Goal: Task Accomplishment & Management: Complete application form

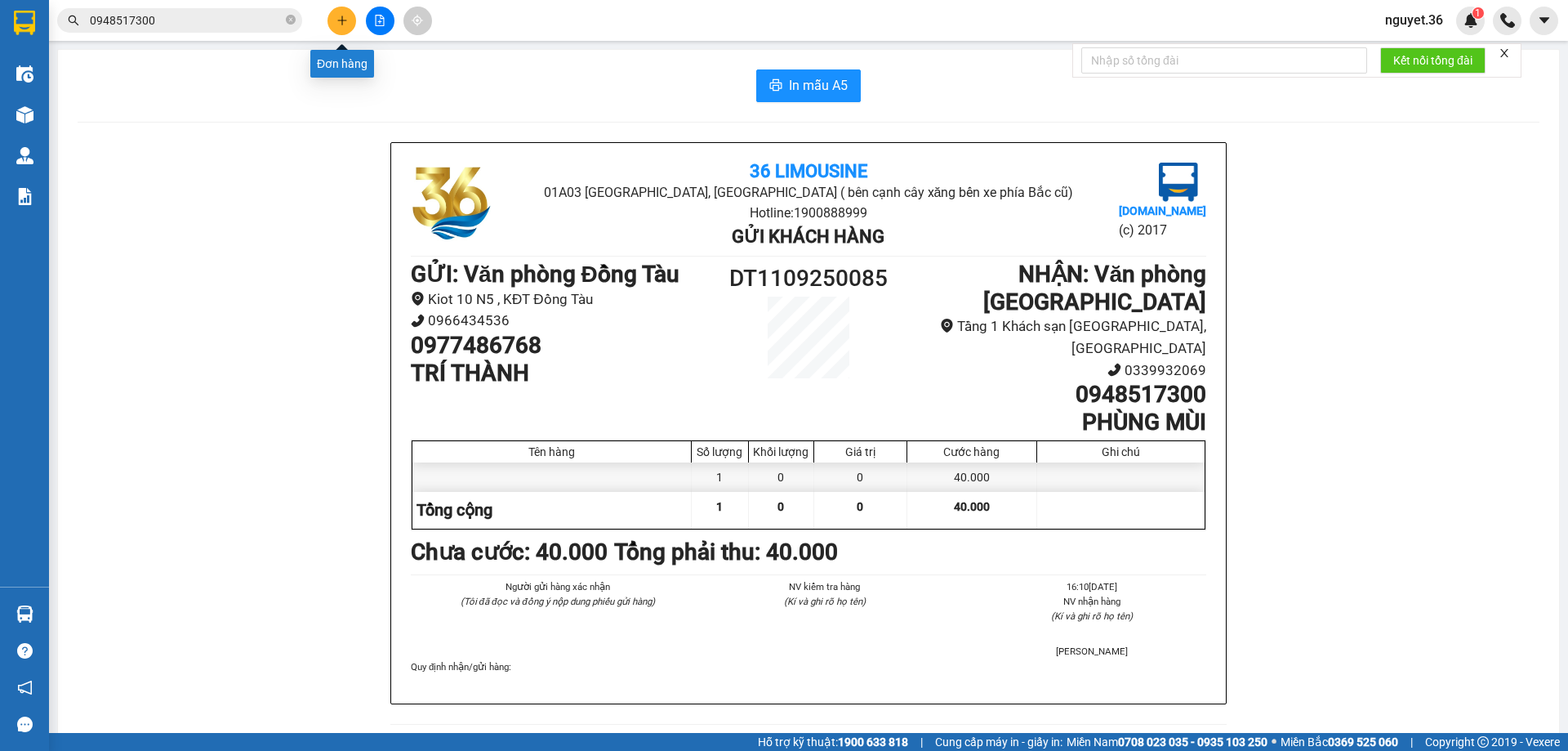
click at [346, 18] on icon "plus" at bounding box center [342, 21] width 12 height 12
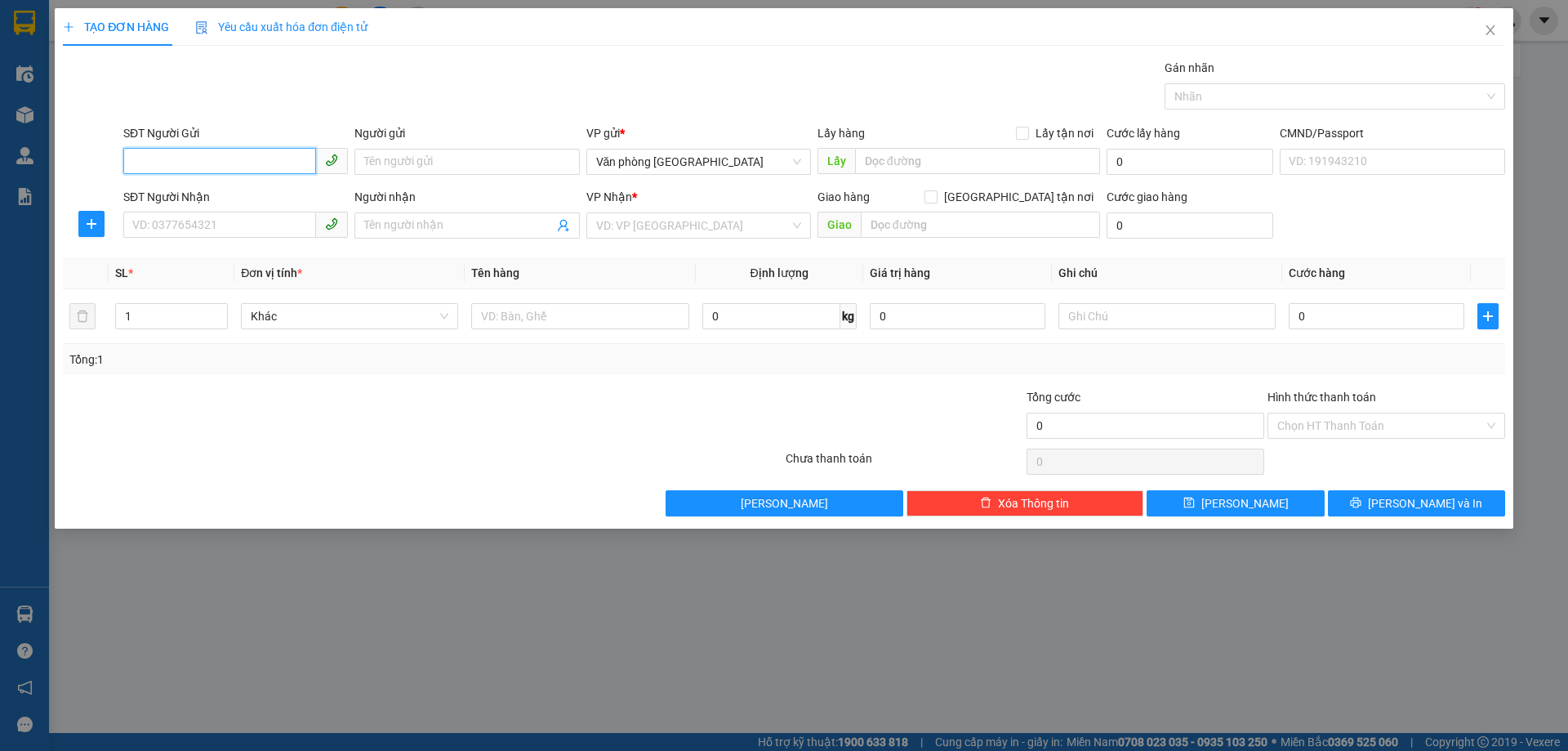
click at [284, 157] on input "SĐT Người Gửi" at bounding box center [219, 161] width 193 height 26
click at [236, 189] on div "0919592999 - A THUỶ" at bounding box center [236, 194] width 205 height 18
type input "0919592999"
type input "A THUỶ"
type input "0919592999"
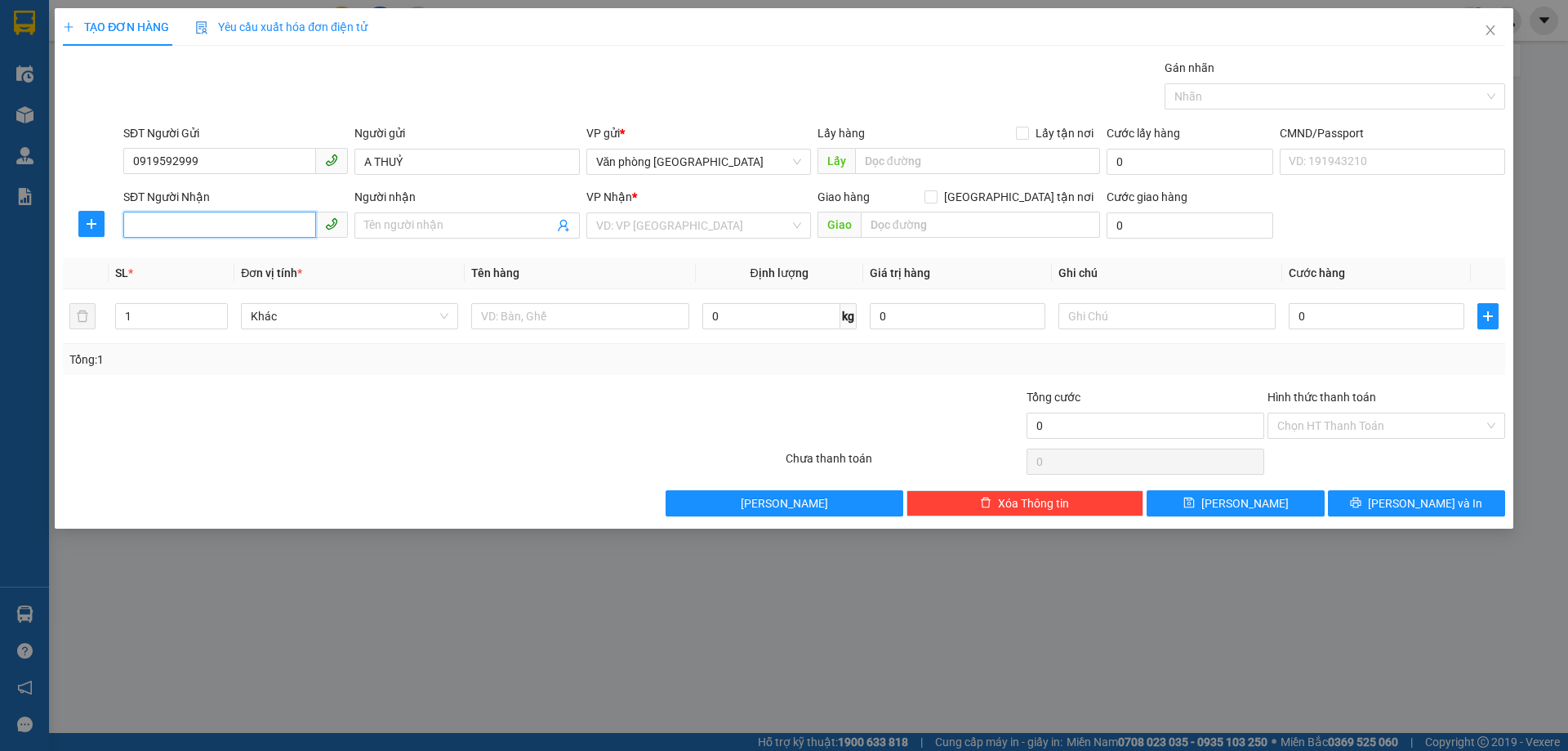
click at [241, 228] on input "SĐT Người Nhận" at bounding box center [219, 225] width 193 height 26
type input "0922216216"
click at [381, 223] on input "Người nhận" at bounding box center [459, 226] width 188 height 18
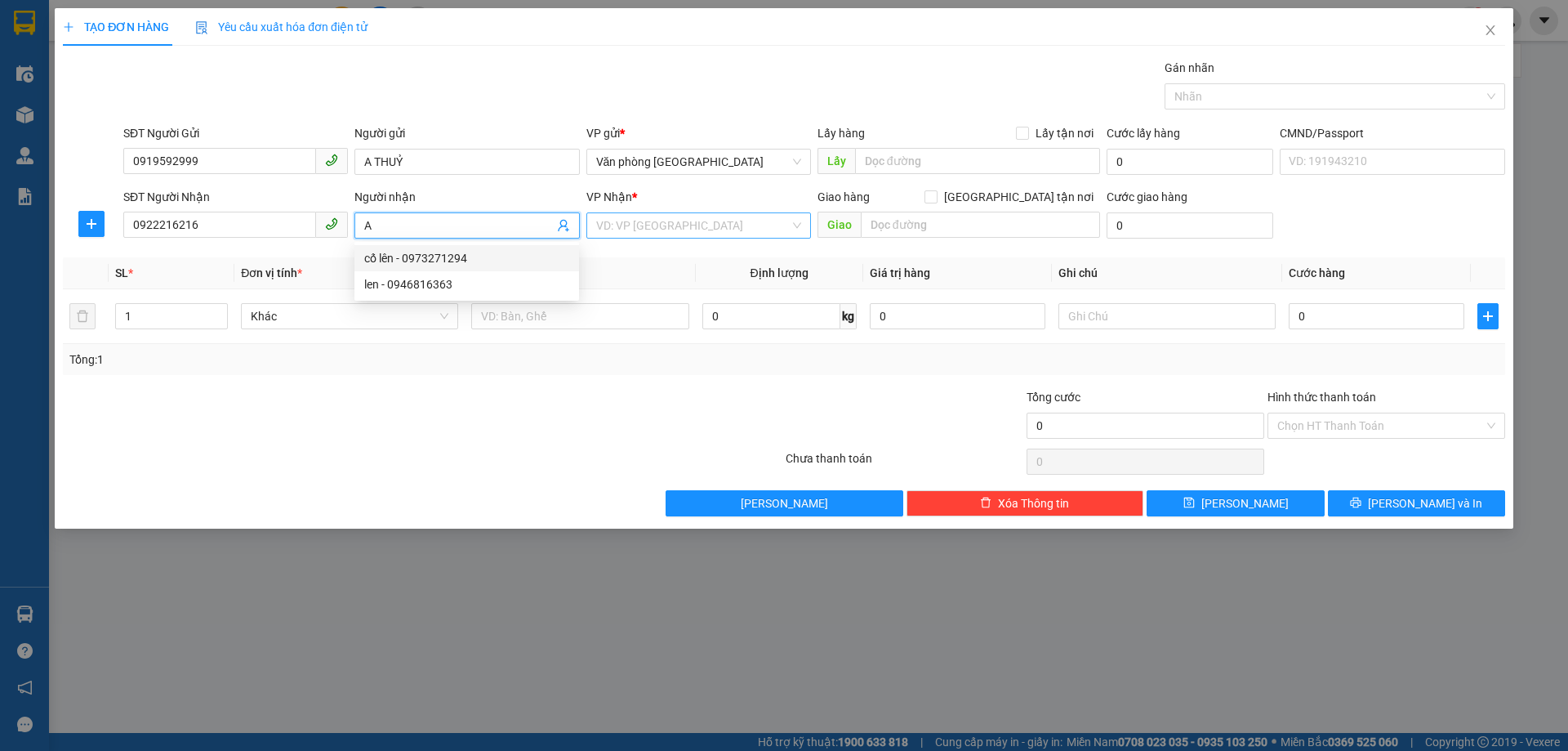
type input "A"
click at [639, 227] on input "search" at bounding box center [693, 226] width 193 height 25
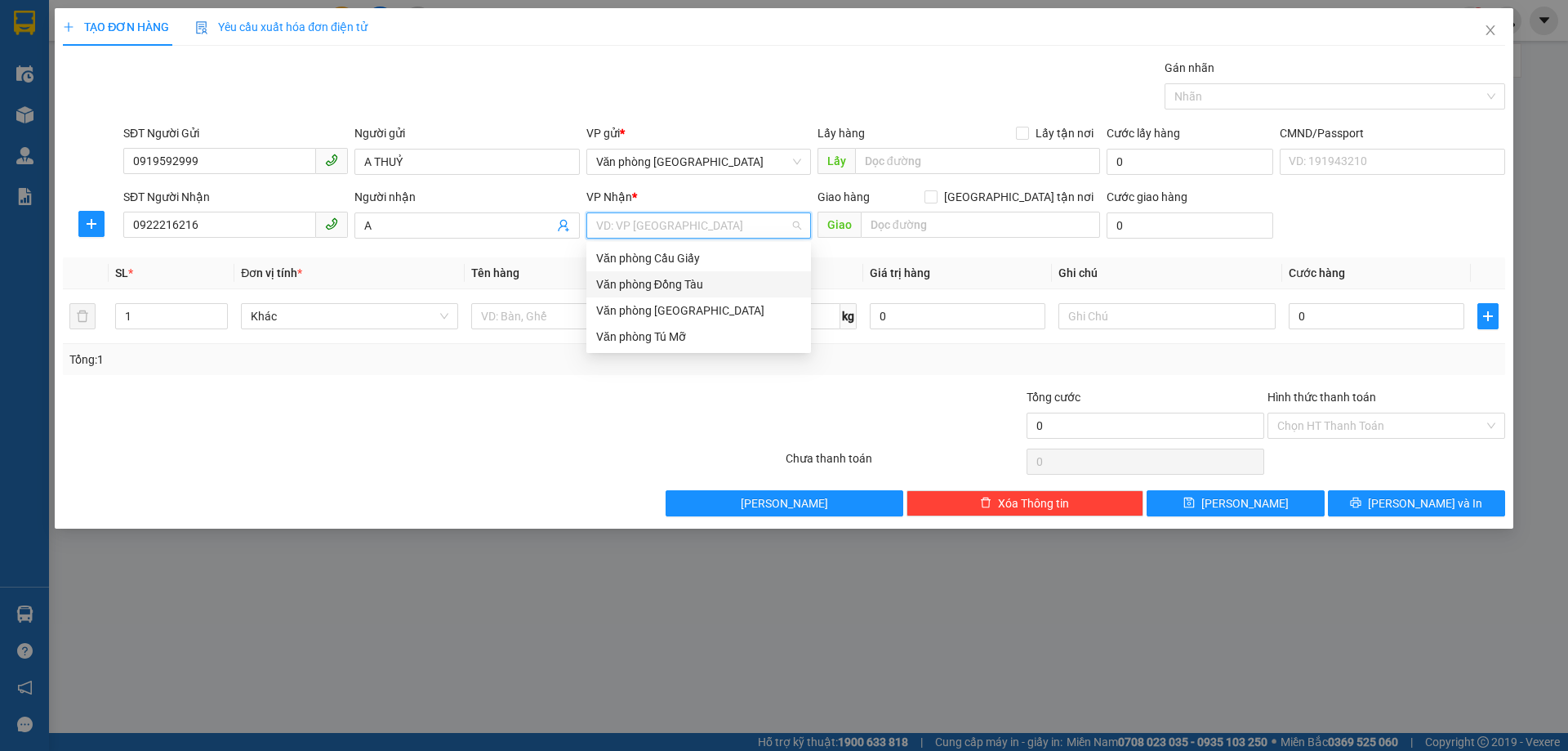
click at [703, 280] on div "Văn phòng Đồng Tàu" at bounding box center [698, 285] width 205 height 18
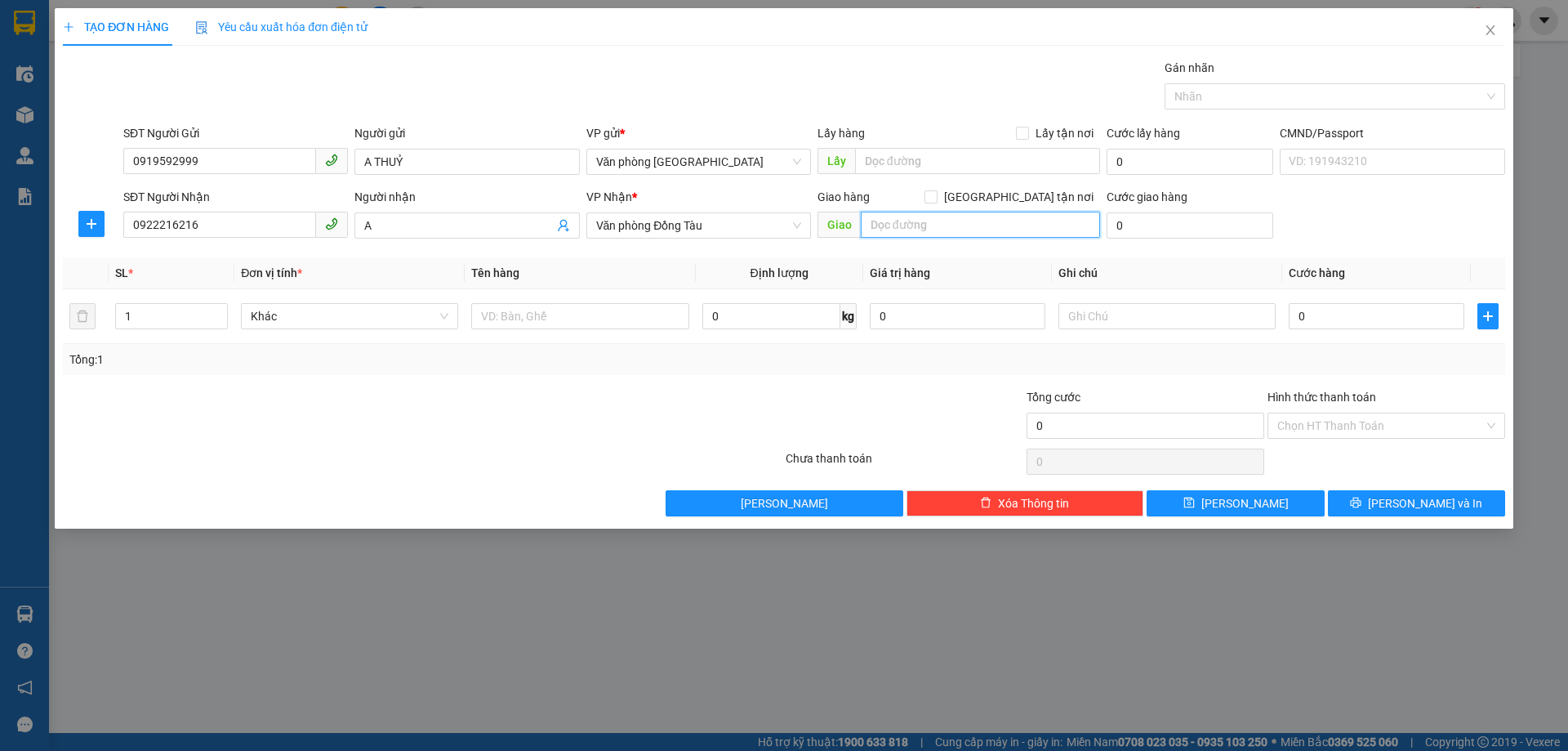
click at [906, 227] on input "text" at bounding box center [979, 225] width 239 height 26
type input "216 [PERSON_NAME]"
click at [1392, 323] on input "0" at bounding box center [1376, 317] width 175 height 26
type input "8"
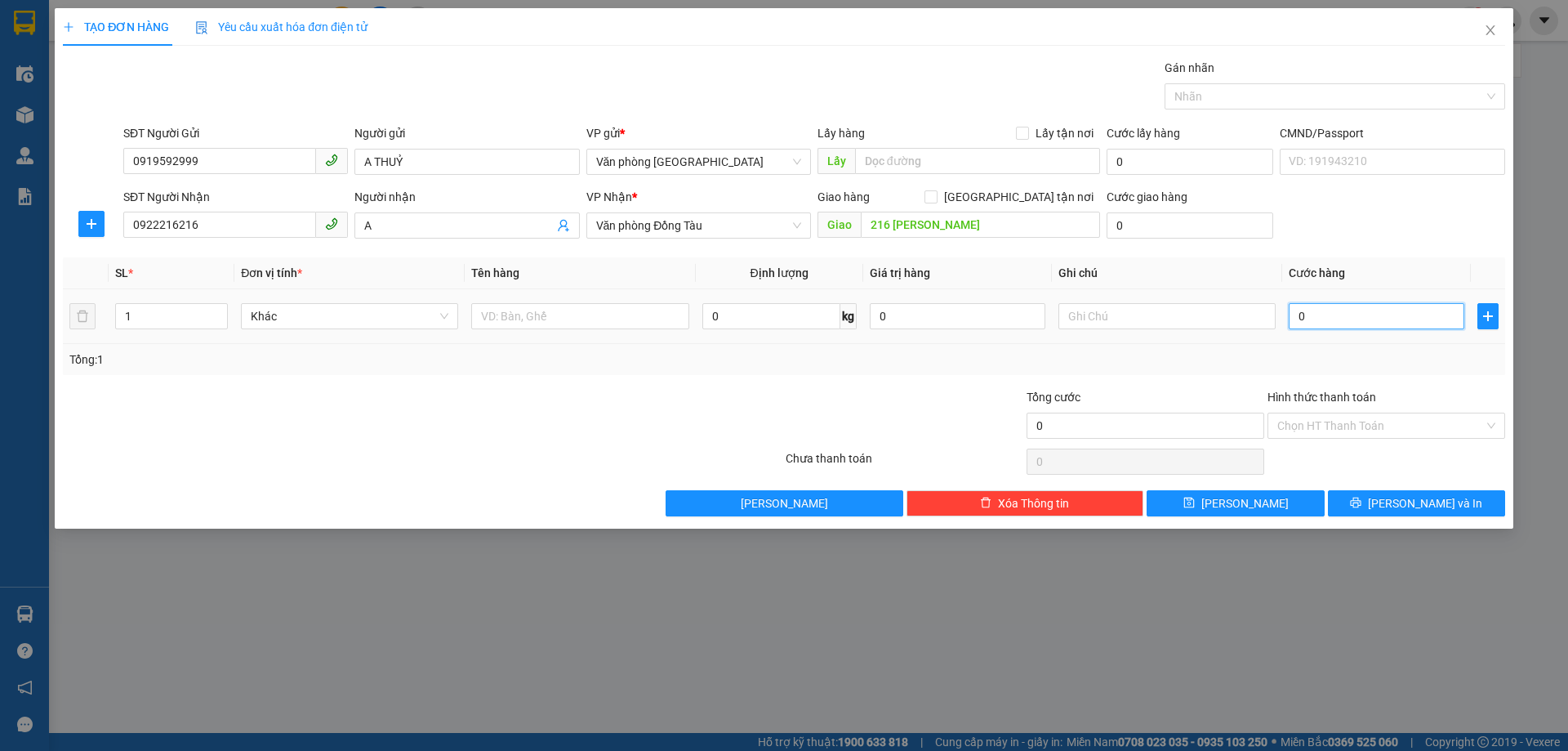
type input "8"
type input "80"
type input "800"
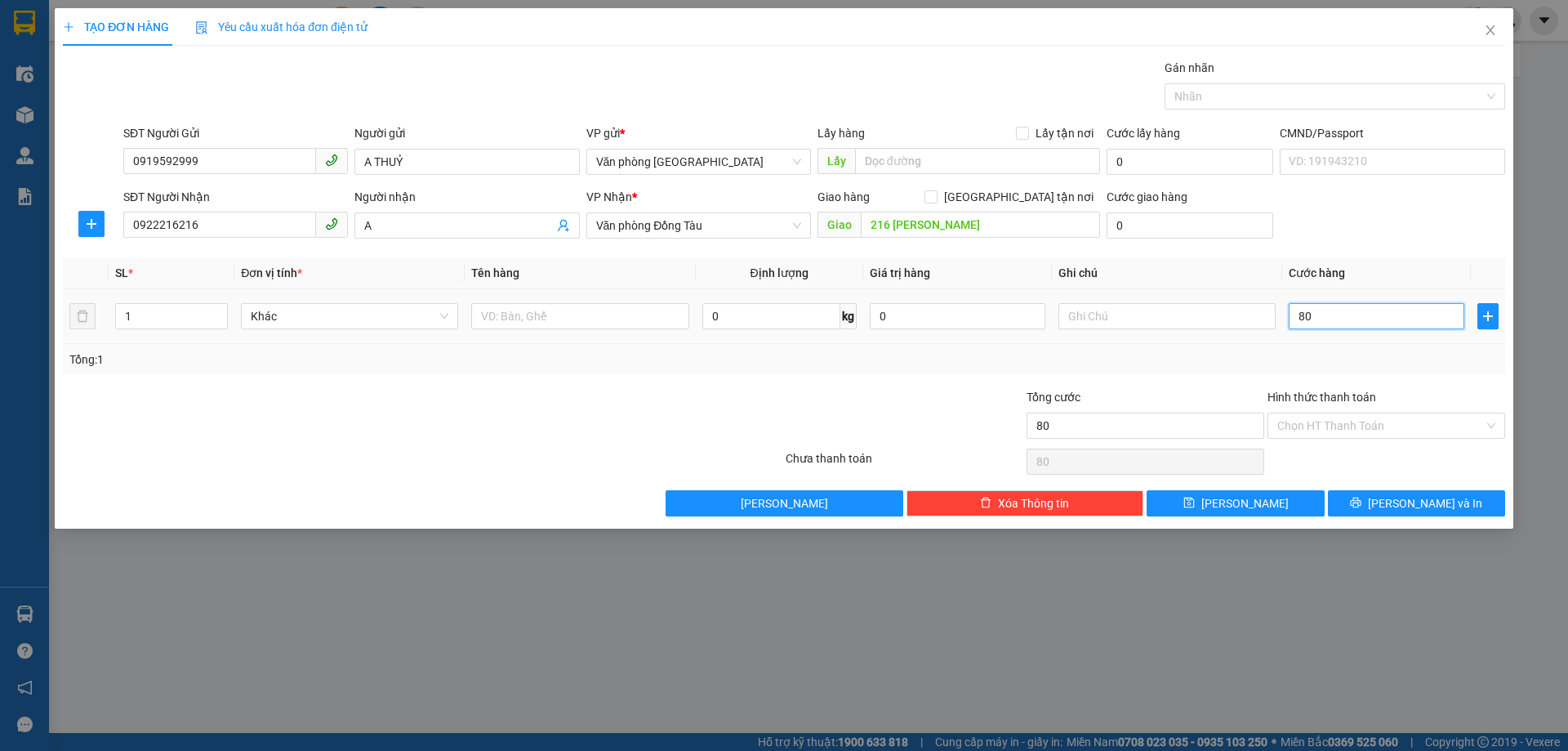
type input "800"
type input "8.000"
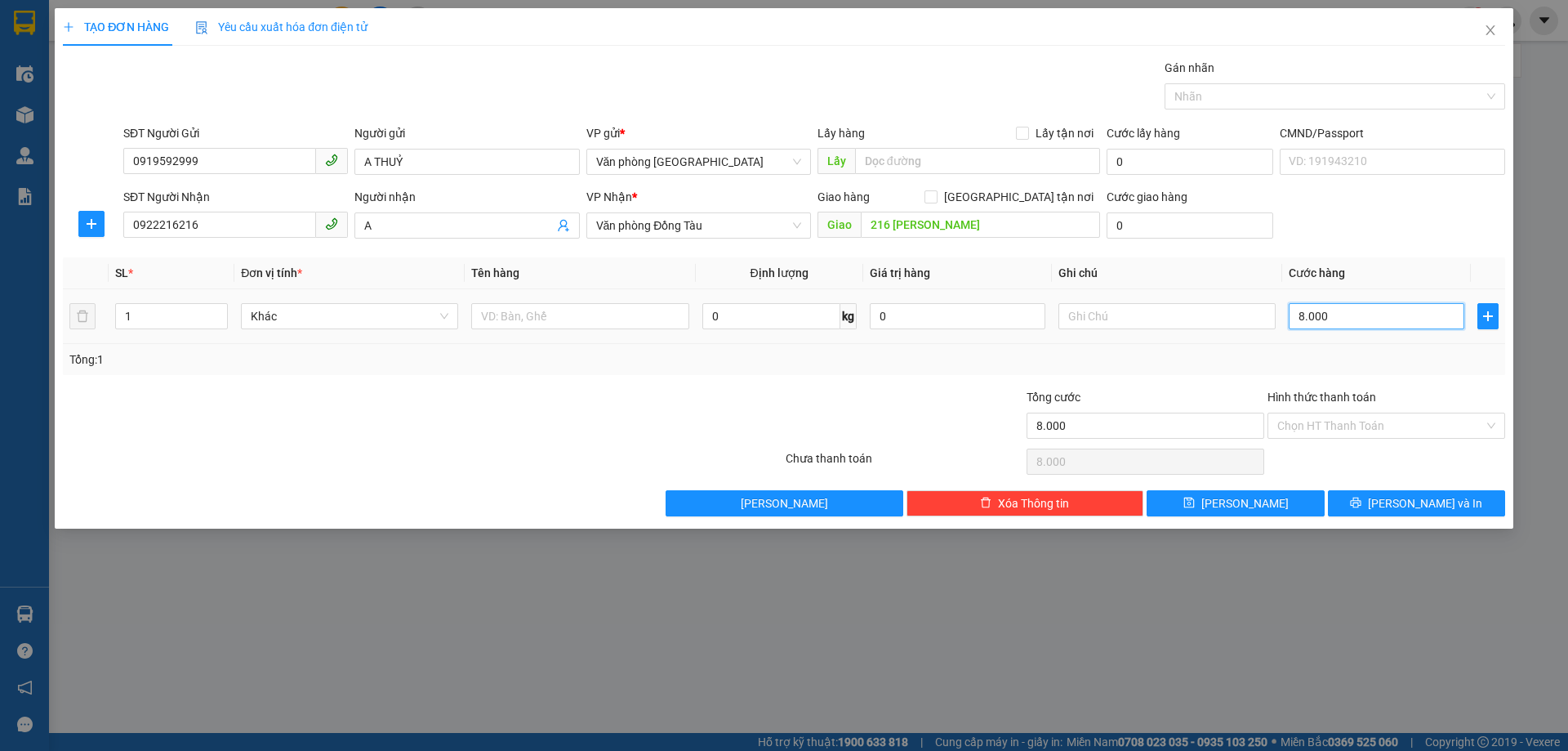
type input "80.000"
click at [1113, 226] on input "0" at bounding box center [1190, 226] width 167 height 26
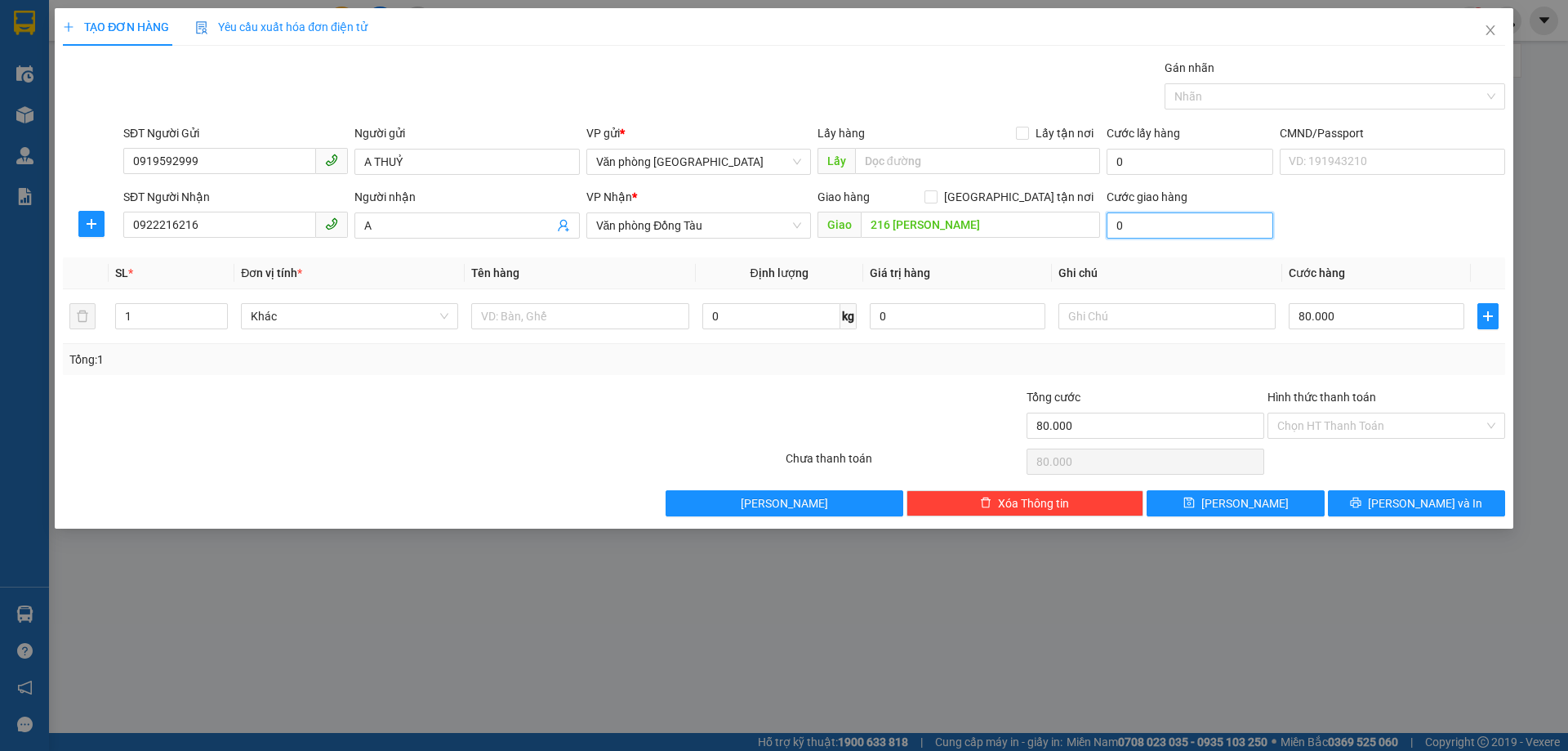
click at [1110, 228] on input "0" at bounding box center [1190, 226] width 167 height 26
type input "70"
type input "80.070"
type input "700"
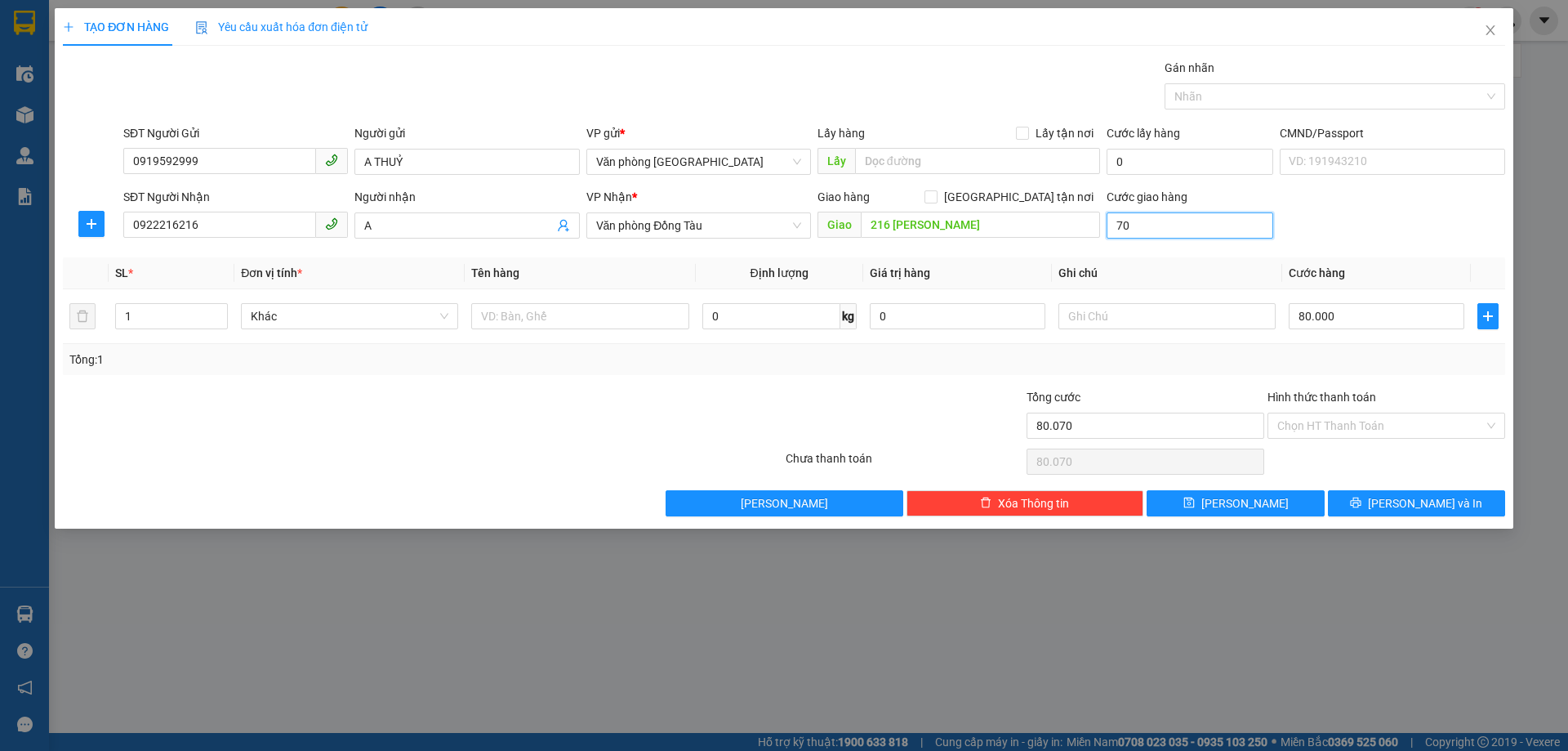
type input "80.700"
type input "7.000"
type input "87.000"
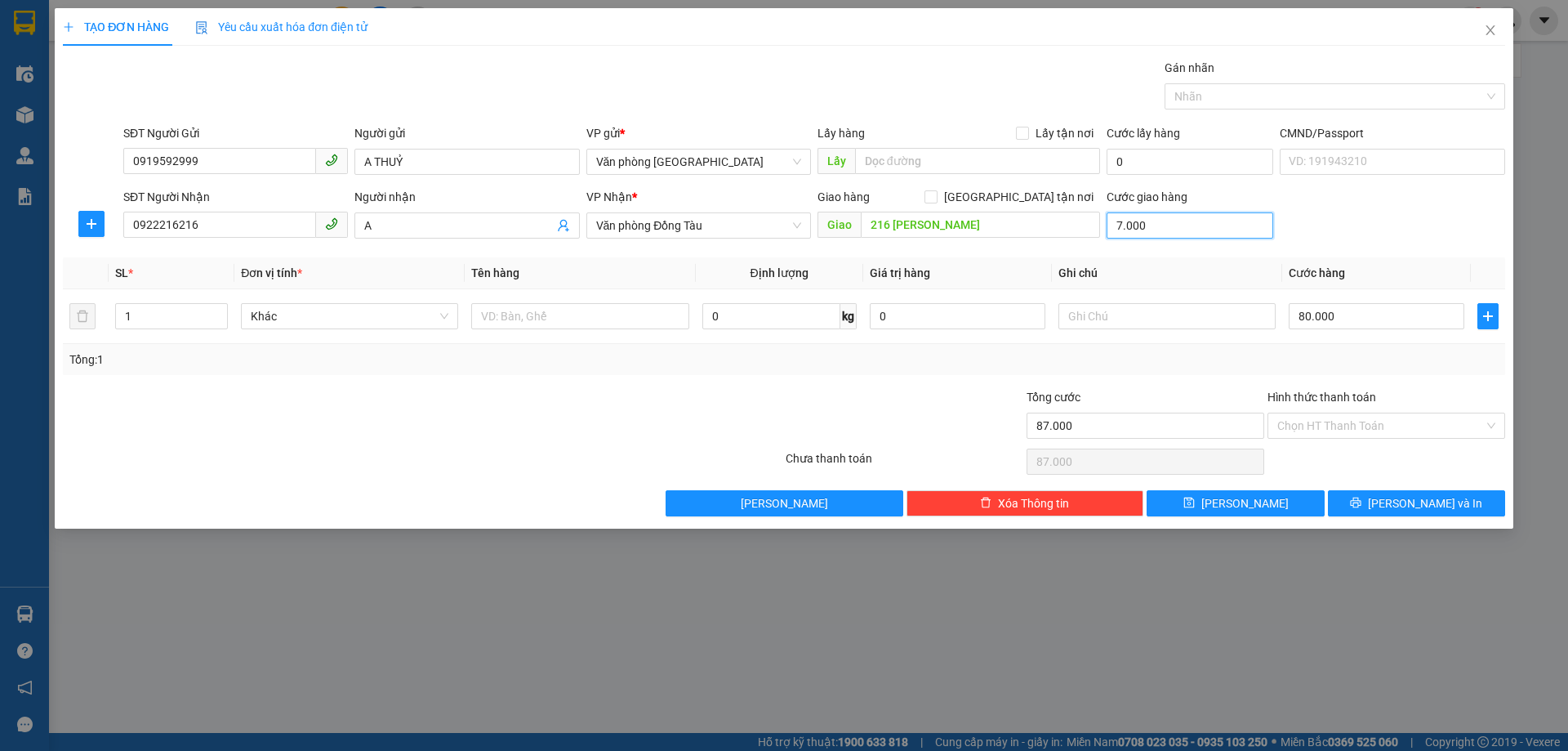
type input "70.000"
type input "150.000"
type input "700.000"
type input "780.000"
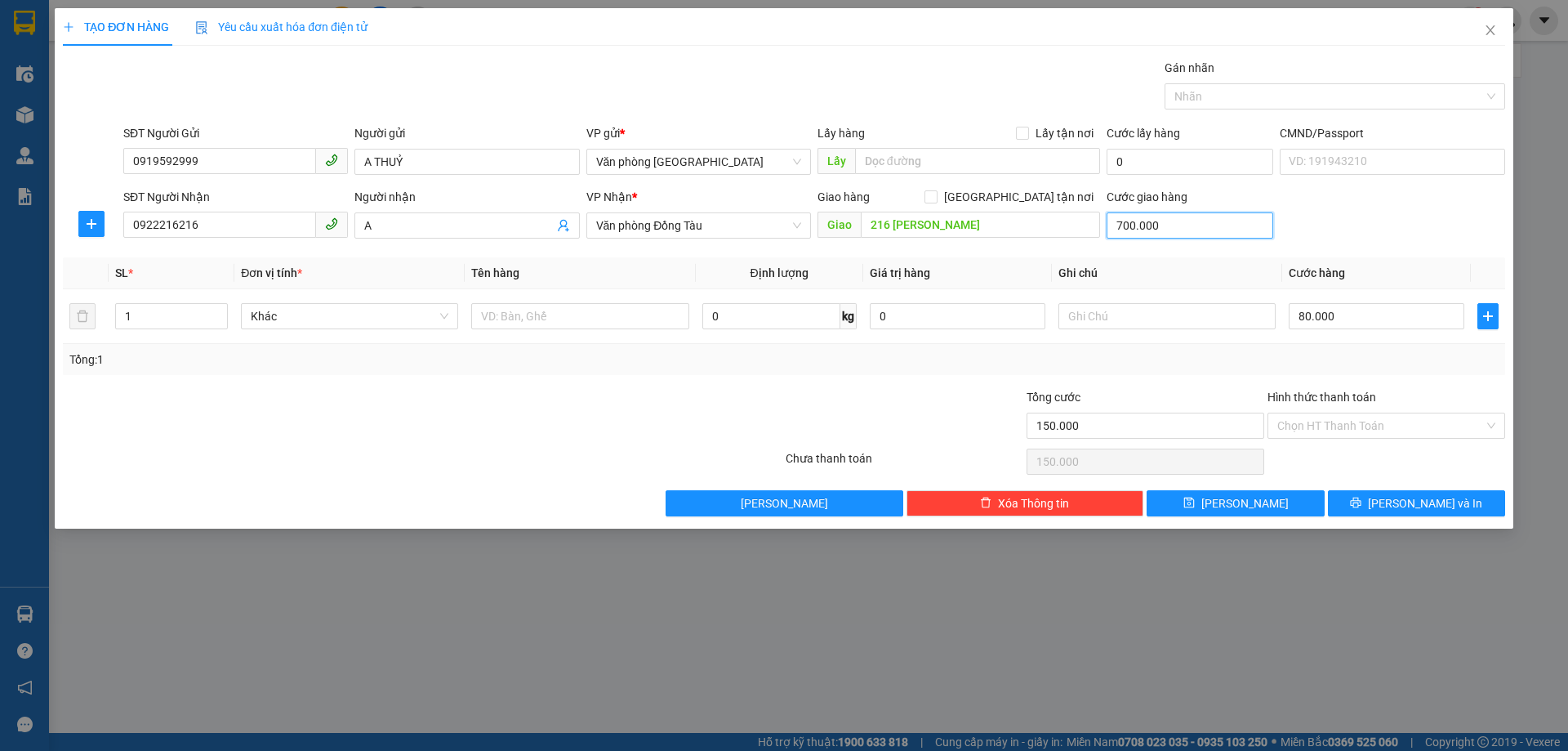
type input "780.000"
type input "70.000"
type input "150.000"
type input "70.000"
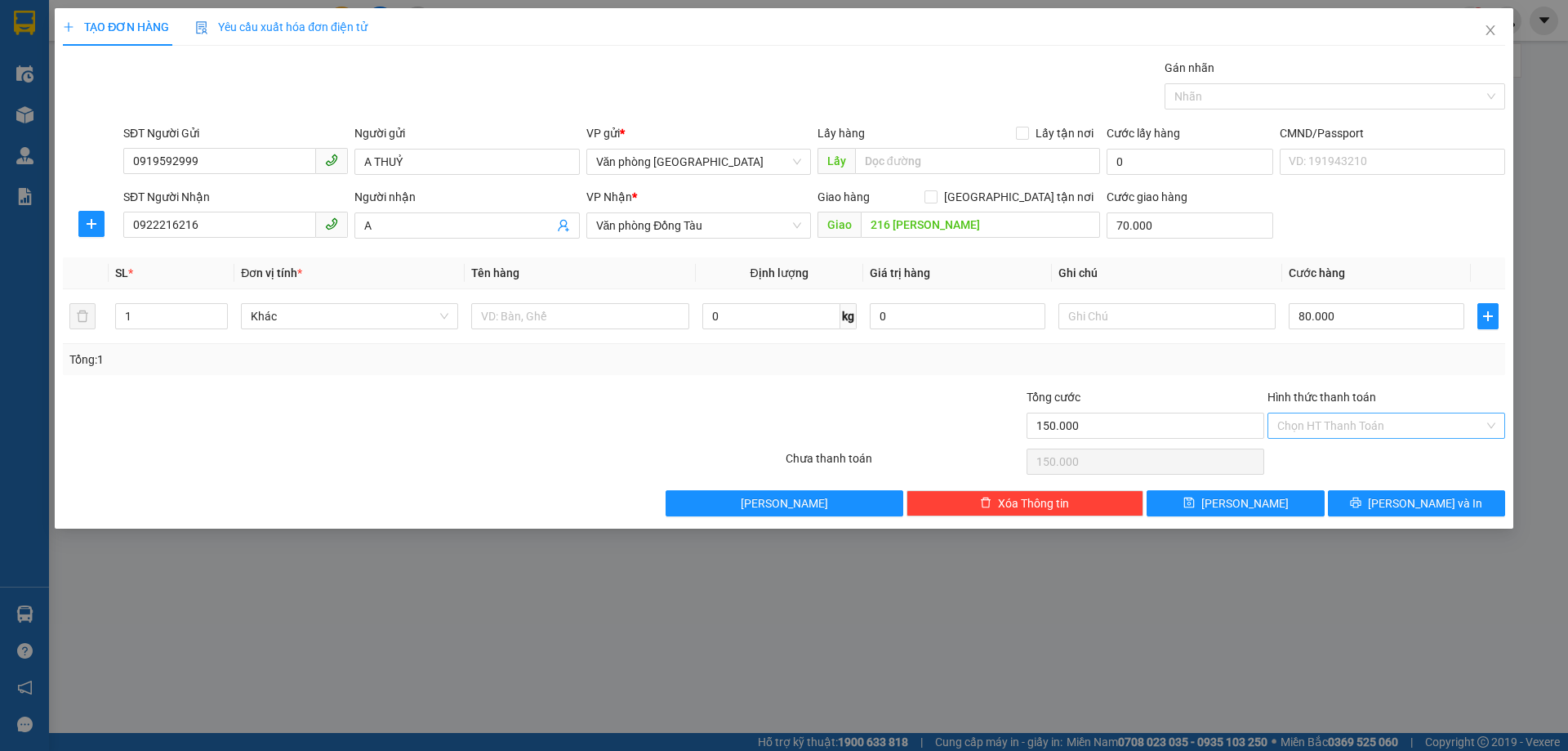
click at [1354, 423] on input "Hình thức thanh toán" at bounding box center [1380, 426] width 207 height 25
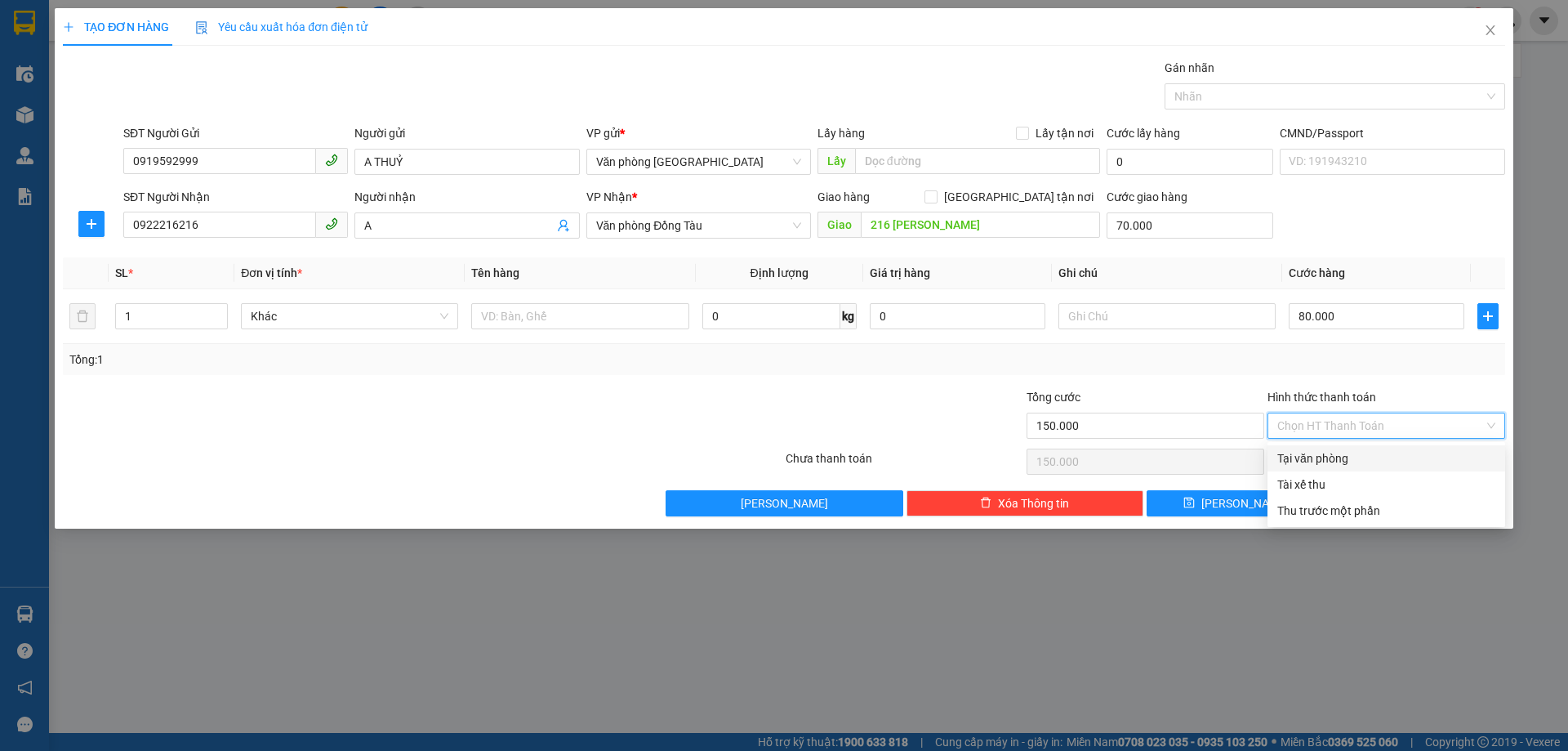
click at [1303, 465] on div "Tại văn phòng" at bounding box center [1386, 458] width 218 height 18
type input "0"
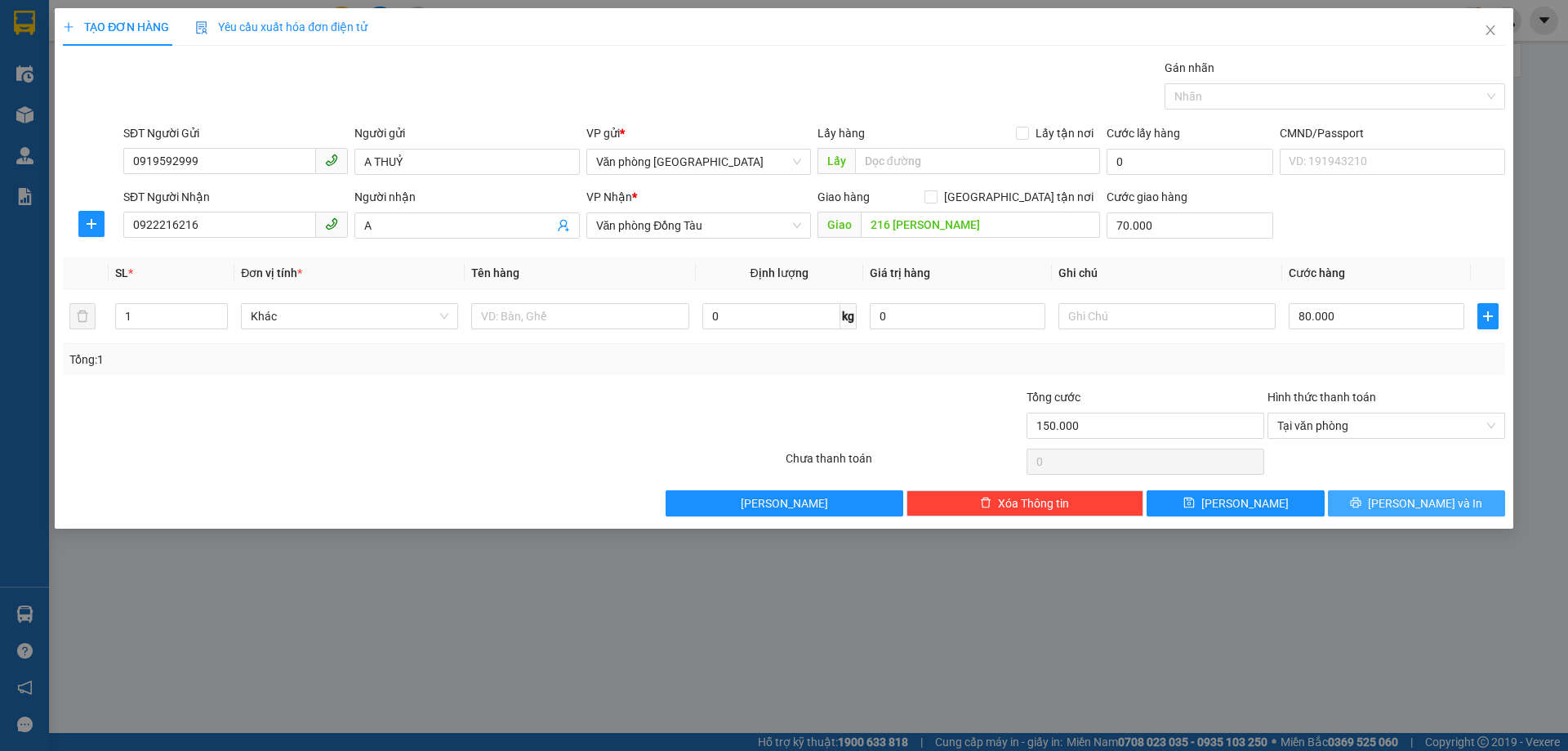
click at [1384, 502] on button "[PERSON_NAME] và In" at bounding box center [1417, 504] width 177 height 26
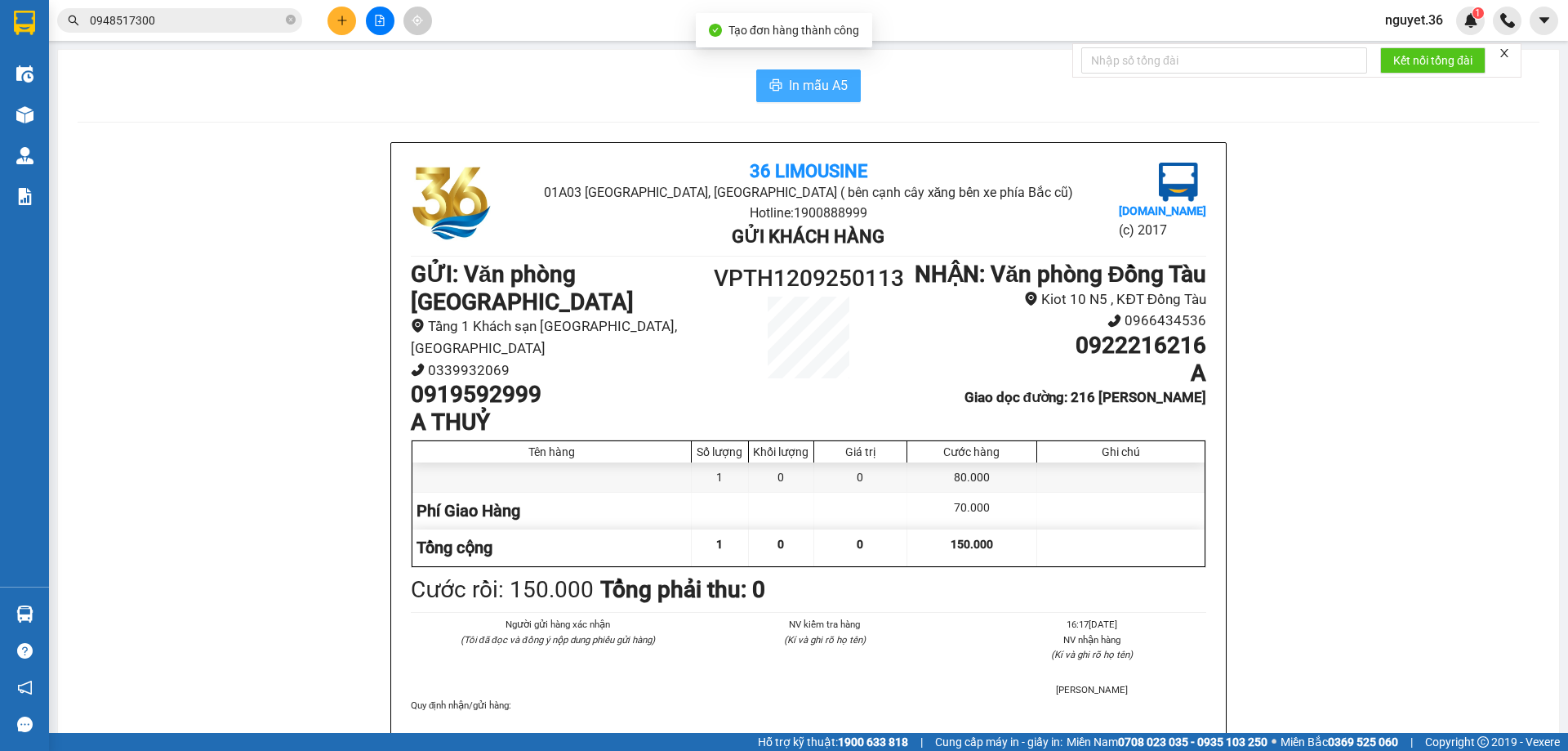
click at [796, 84] on span "In mẫu A5" at bounding box center [817, 85] width 59 height 21
click at [336, 16] on icon "plus" at bounding box center [342, 21] width 12 height 12
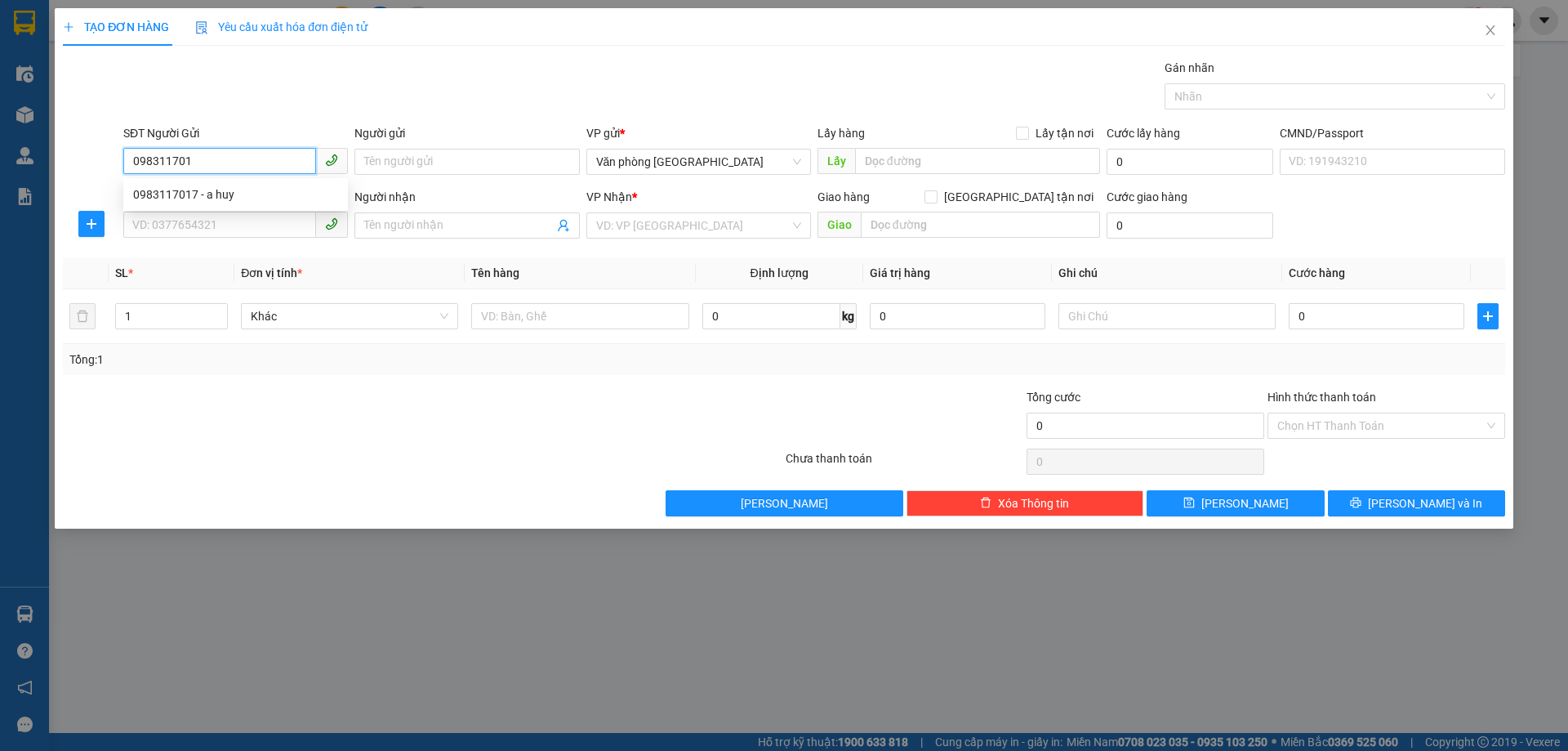
type input "0983117017"
click at [224, 189] on div "0983117017 - a huy" at bounding box center [236, 194] width 205 height 18
type input "a huy"
type input "0983117017"
click at [222, 222] on input "SĐT Người Nhận" at bounding box center [219, 225] width 193 height 26
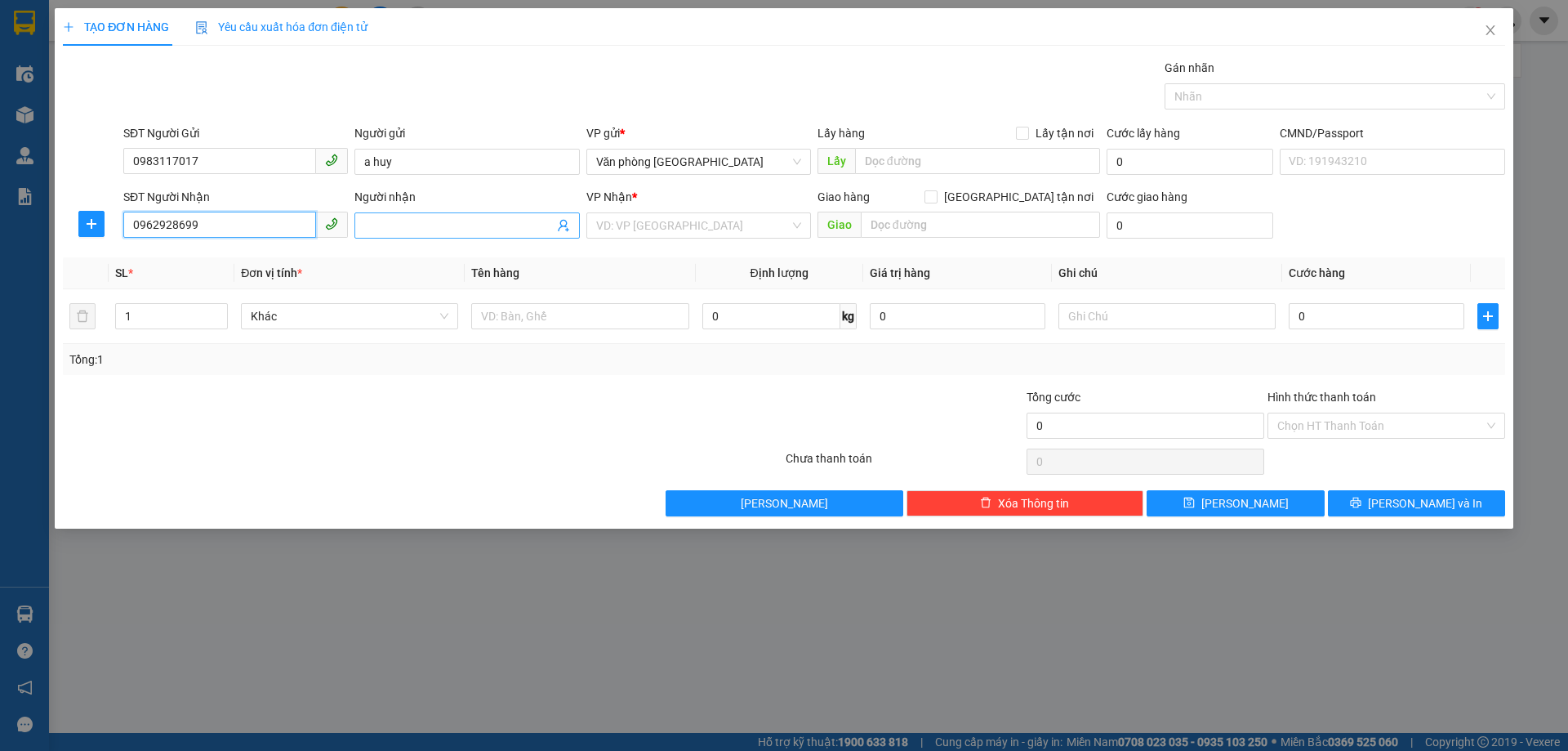
type input "0962928699"
click at [426, 222] on input "Người nhận" at bounding box center [459, 226] width 188 height 18
type input "A"
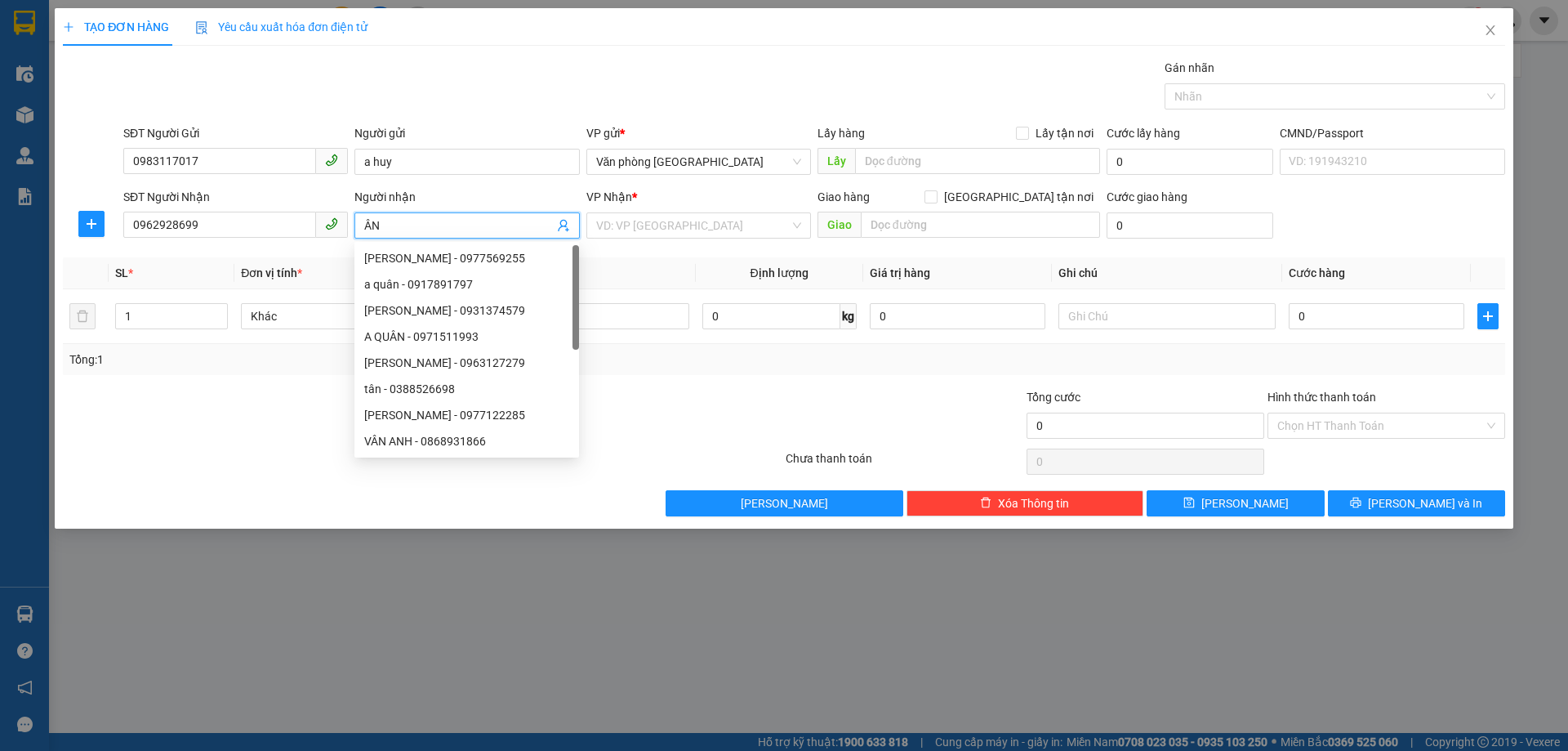
type input "ÂN"
click at [753, 395] on div at bounding box center [663, 416] width 241 height 57
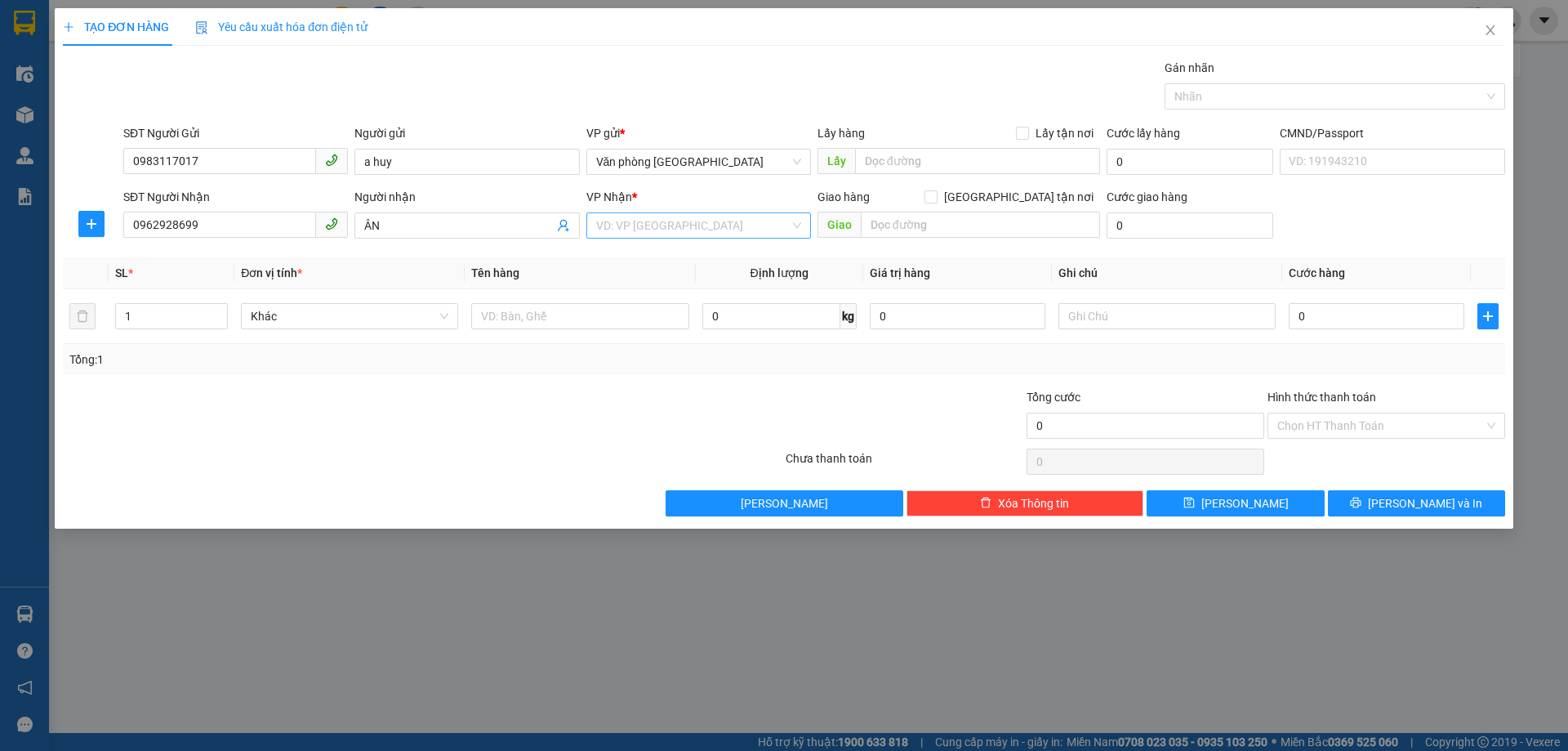
click at [778, 227] on input "search" at bounding box center [693, 226] width 193 height 25
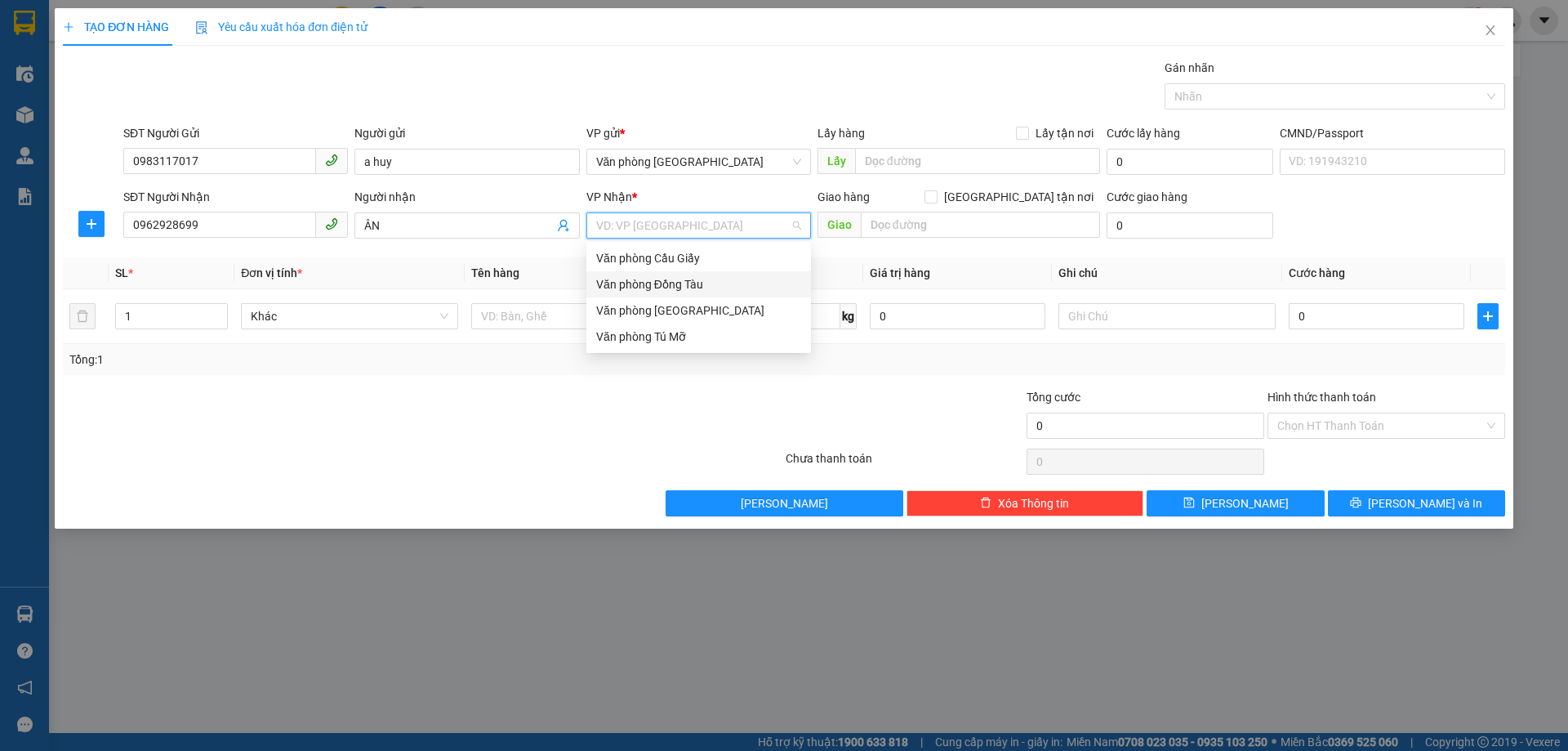
click at [697, 288] on div "Văn phòng Đồng Tàu" at bounding box center [698, 285] width 205 height 18
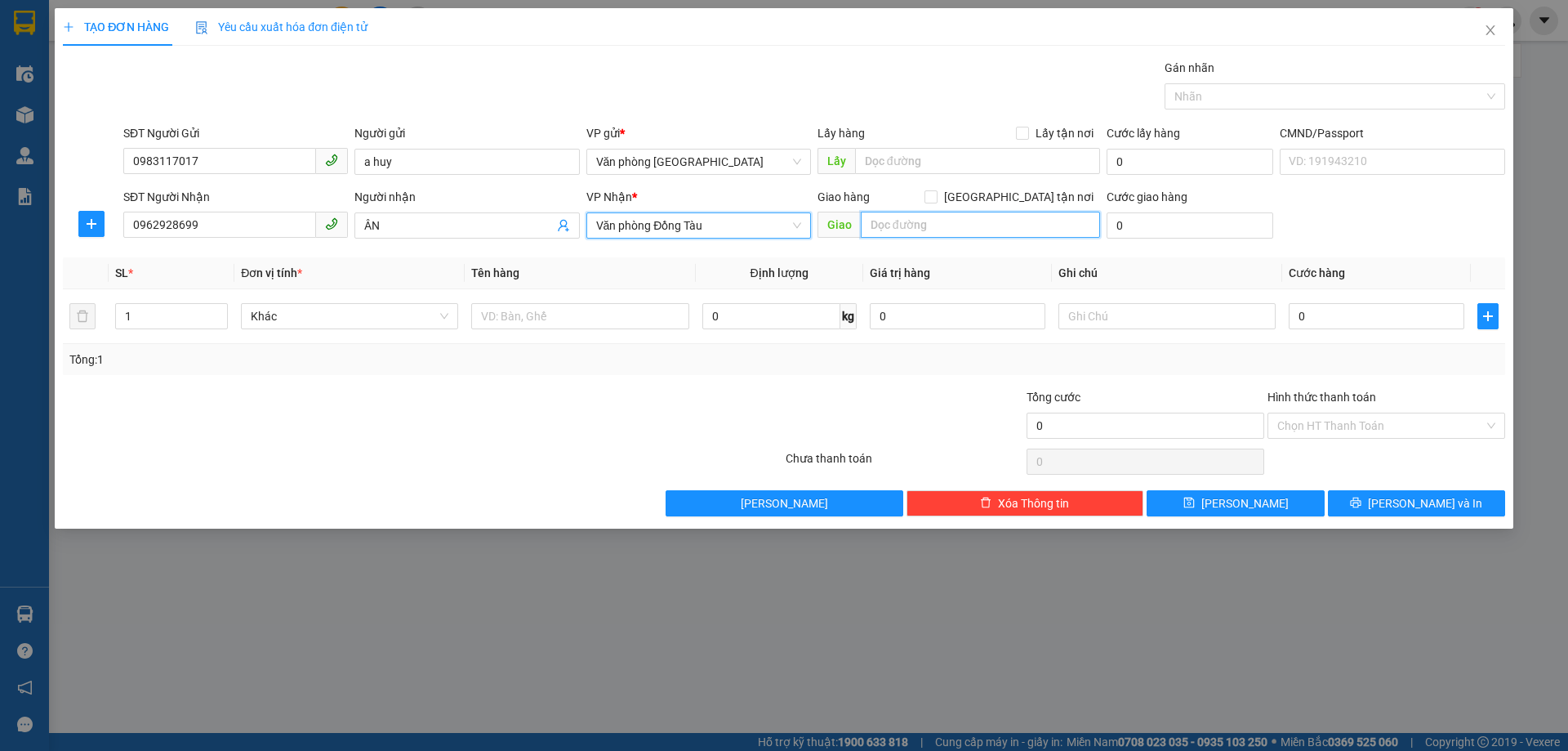
click at [933, 222] on input "text" at bounding box center [979, 225] width 239 height 26
type input "1"
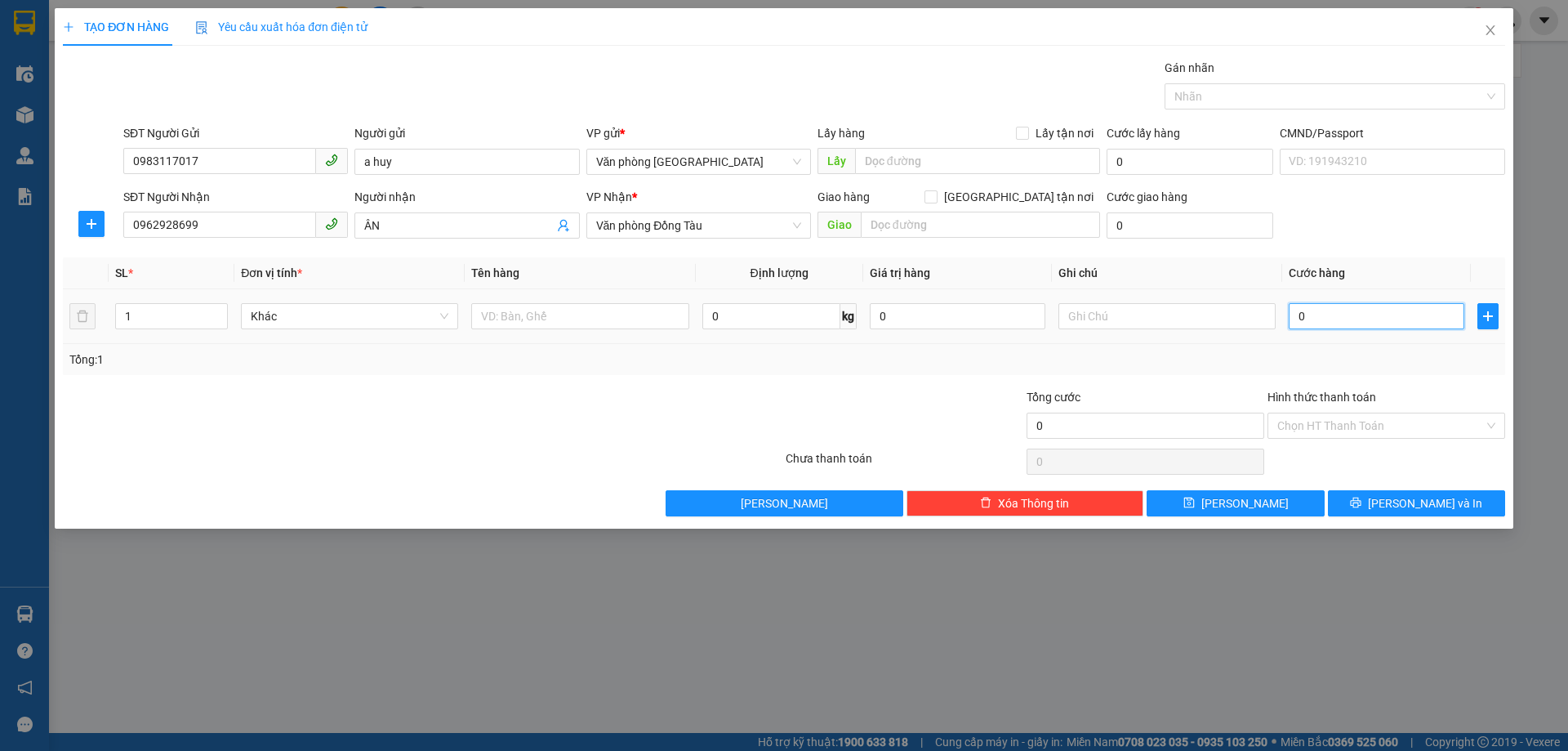
click at [1332, 314] on input "0" at bounding box center [1376, 317] width 175 height 26
type input "3"
type input "30"
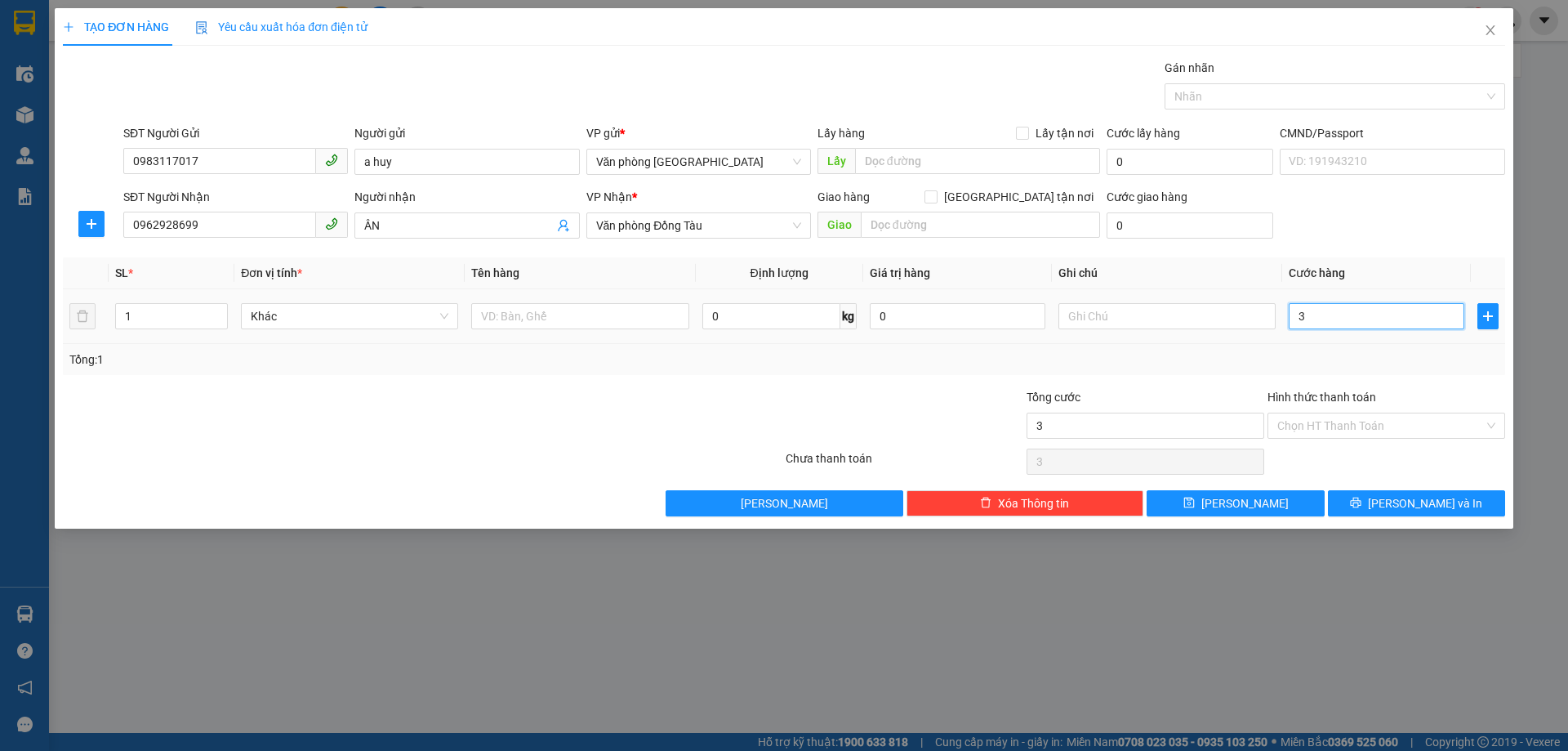
type input "30"
type input "300"
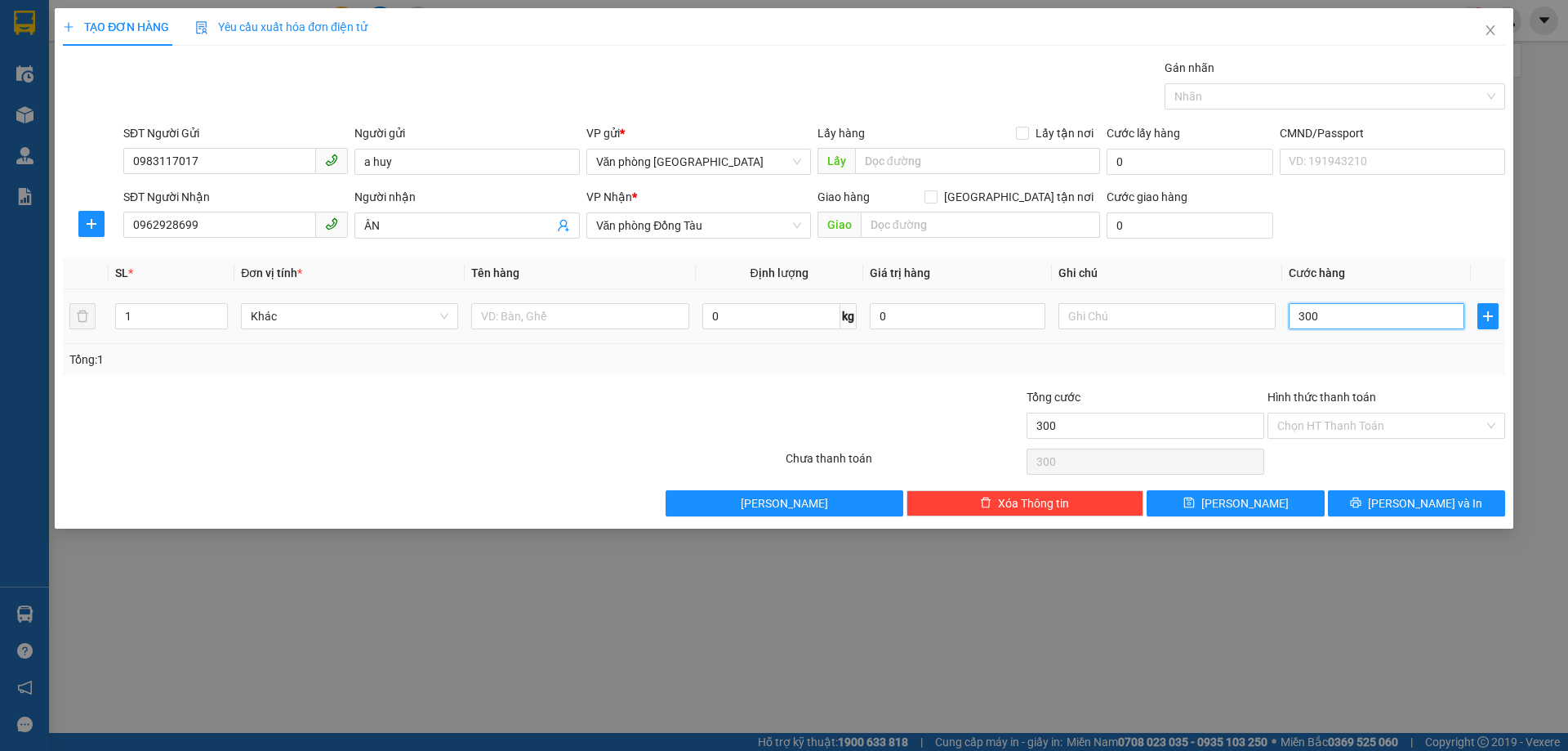
type input "3.000"
type input "30.000"
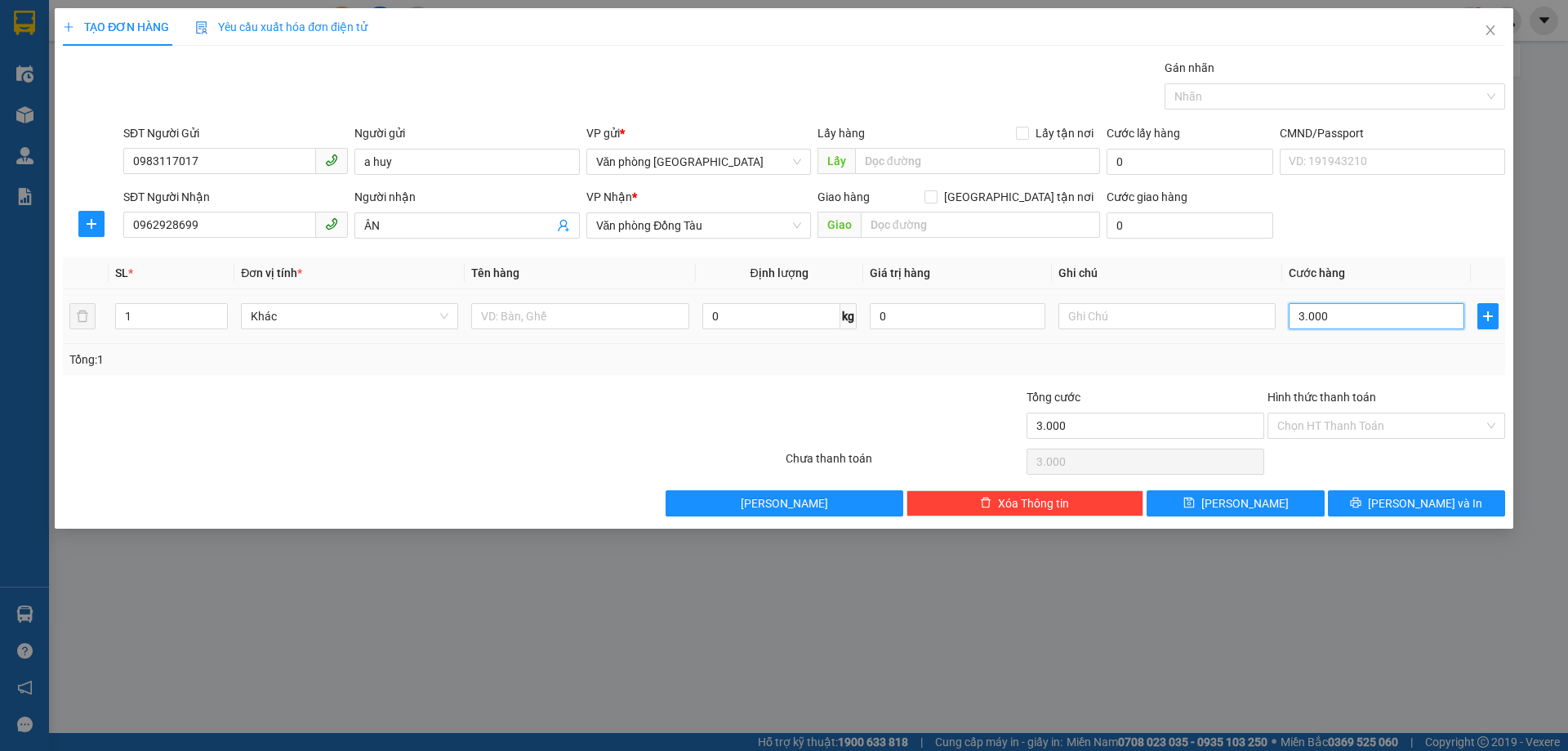
type input "30.000"
click at [1457, 423] on input "Hình thức thanh toán" at bounding box center [1380, 426] width 207 height 25
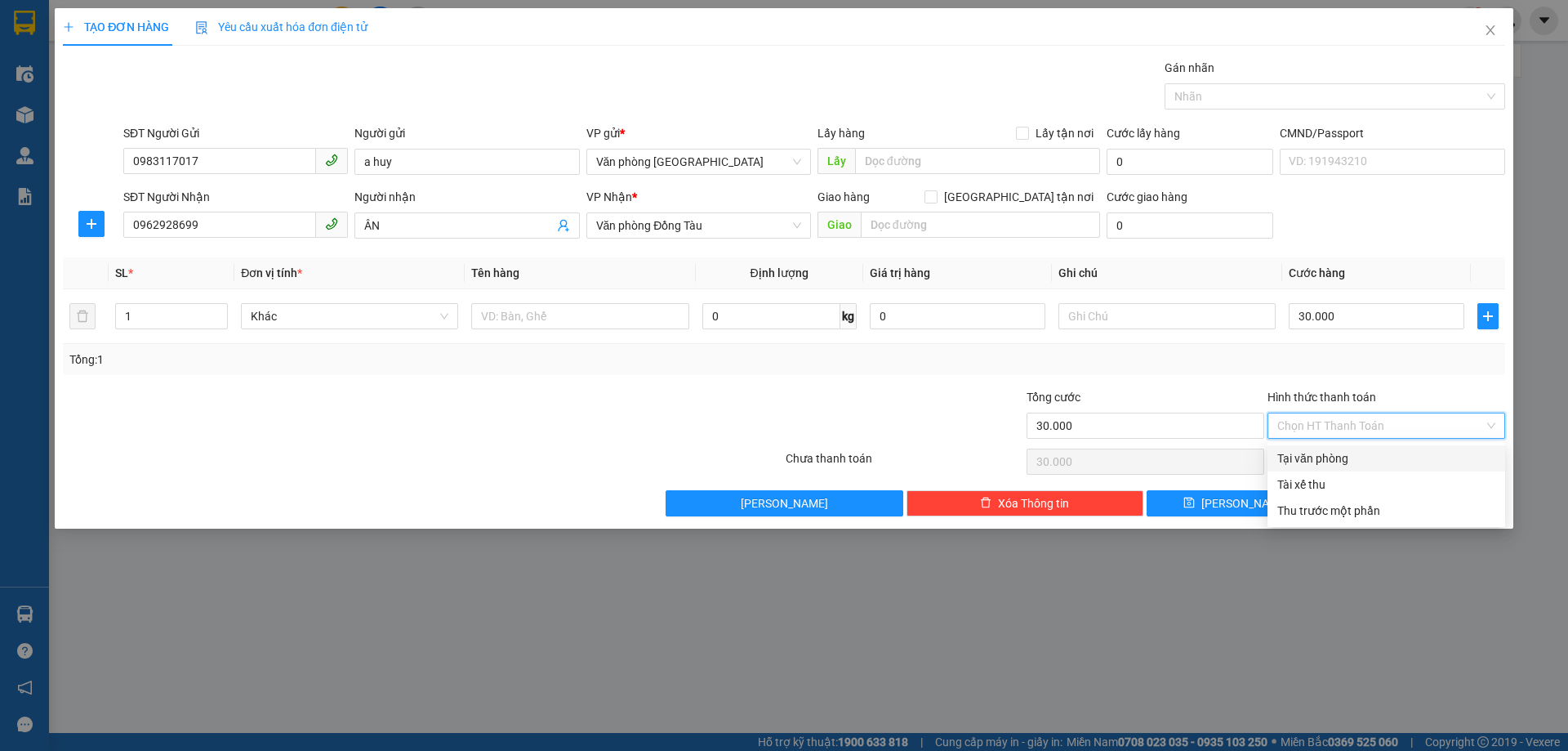
click at [1336, 460] on div "Tại văn phòng" at bounding box center [1386, 458] width 218 height 18
type input "0"
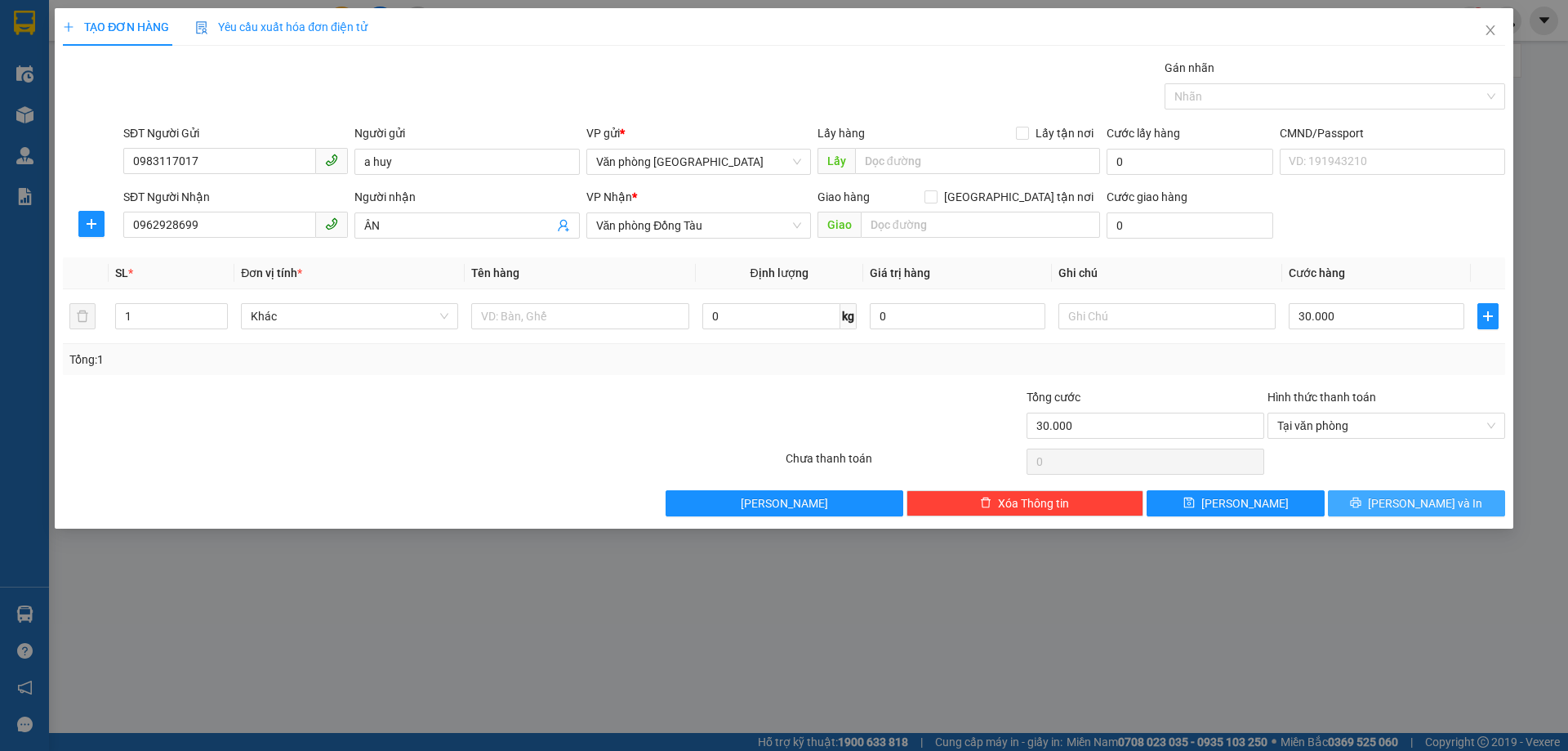
click at [1361, 501] on icon "printer" at bounding box center [1356, 503] width 11 height 11
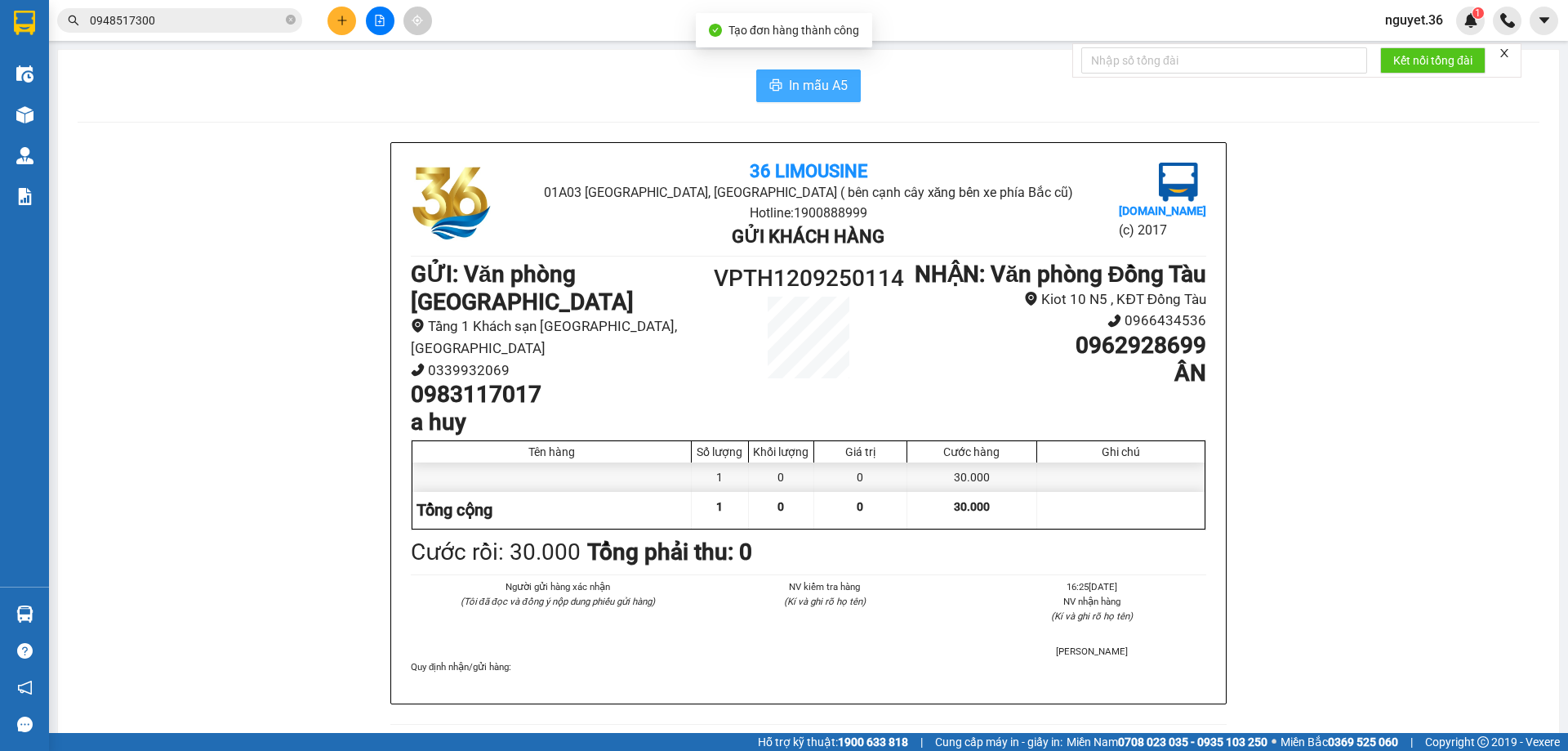
click at [791, 85] on span "In mẫu A5" at bounding box center [817, 85] width 59 height 21
click at [274, 557] on div "36 Limousine 01A03 [GEOGRAPHIC_DATA], [GEOGRAPHIC_DATA] ( bên cạnh cây xăng bến…" at bounding box center [808, 744] width 1462 height 1204
click at [251, 516] on div "36 Limousine 01A03 [GEOGRAPHIC_DATA], [GEOGRAPHIC_DATA] ( bên cạnh cây xăng bến…" at bounding box center [808, 744] width 1462 height 1204
